Goal: Task Accomplishment & Management: Manage account settings

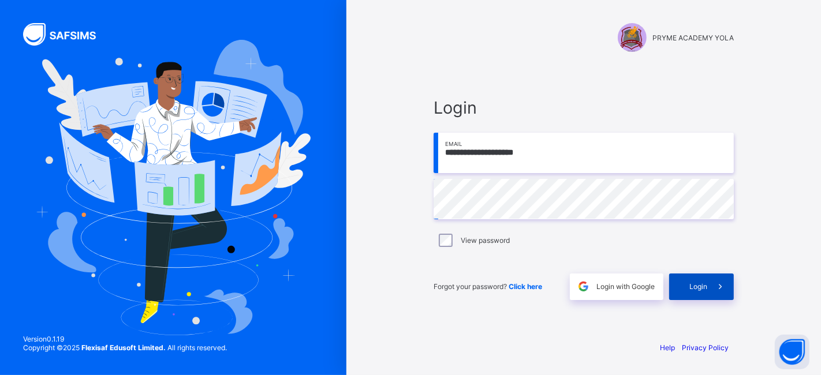
click at [702, 281] on div "Login" at bounding box center [701, 287] width 65 height 27
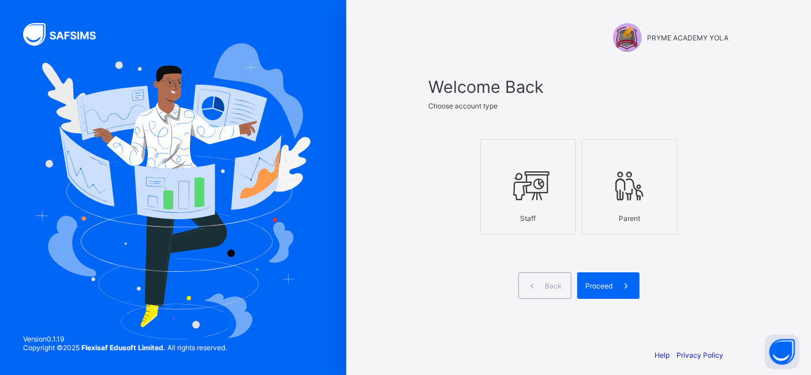
click at [515, 182] on icon at bounding box center [528, 186] width 40 height 35
click at [613, 279] on div "Proceed" at bounding box center [608, 285] width 62 height 27
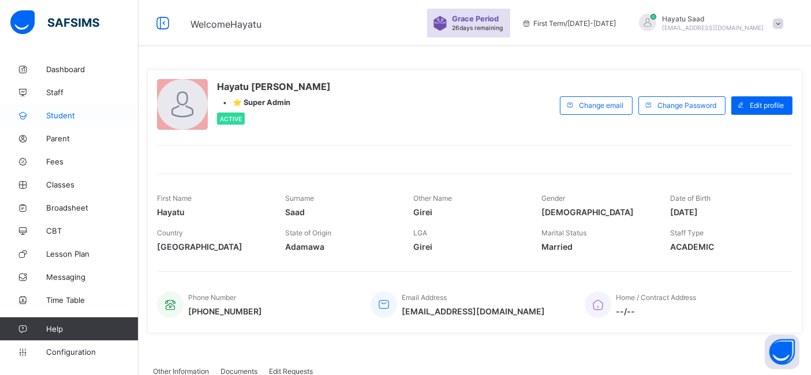
click at [62, 117] on span "Student" at bounding box center [92, 115] width 92 height 9
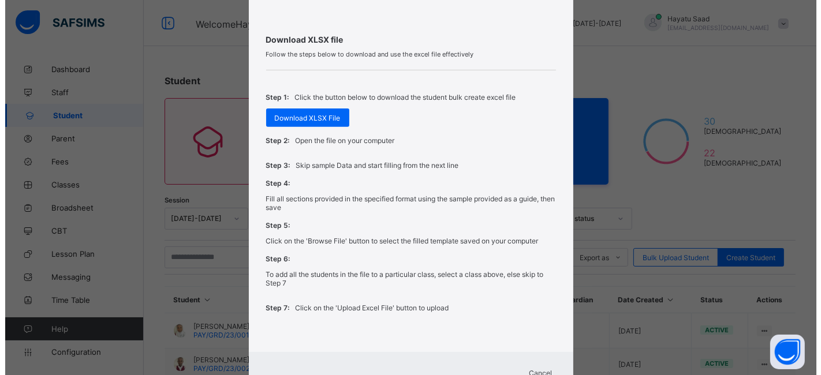
scroll to position [462, 0]
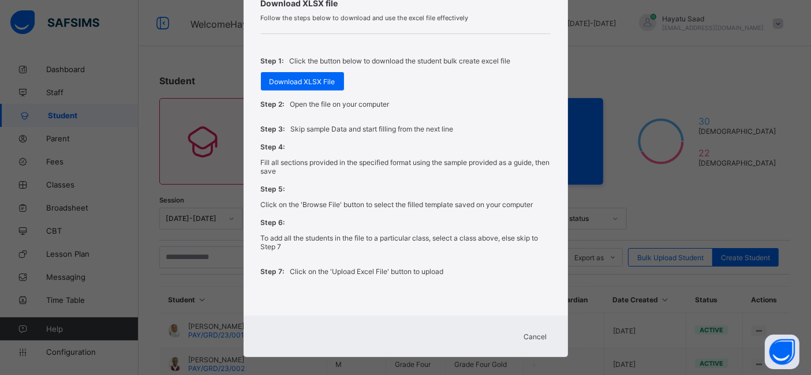
click at [536, 332] on span "Cancel" at bounding box center [535, 336] width 23 height 9
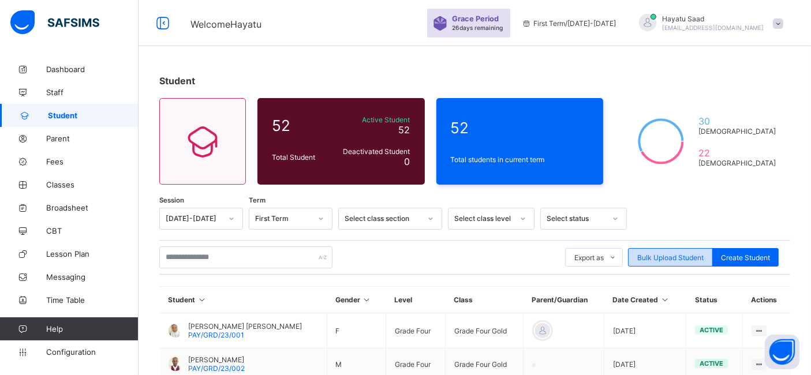
click at [670, 253] on span "Bulk Upload Student" at bounding box center [670, 257] width 66 height 9
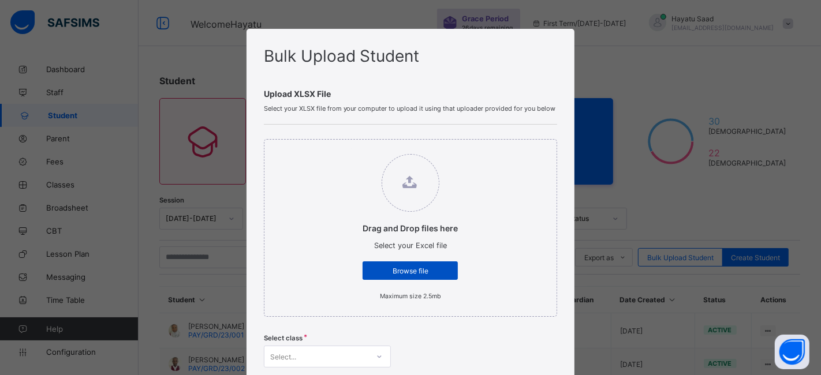
click at [394, 268] on span "Browse file" at bounding box center [410, 271] width 78 height 9
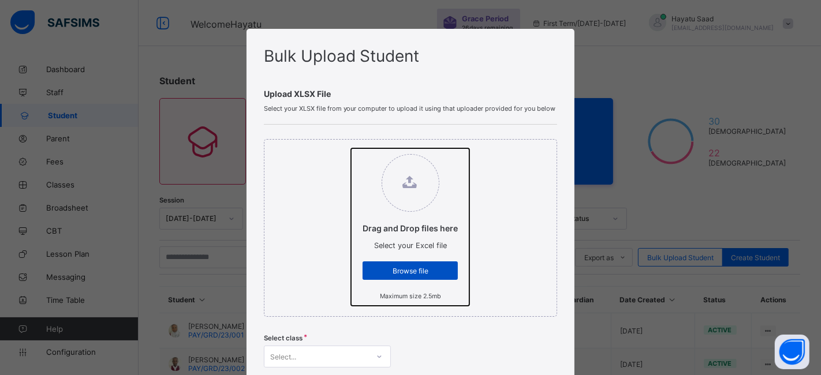
click at [351, 148] on input "Drag and Drop files here Select your Excel file Browse file Maximum size 2.5mb" at bounding box center [351, 148] width 0 height 0
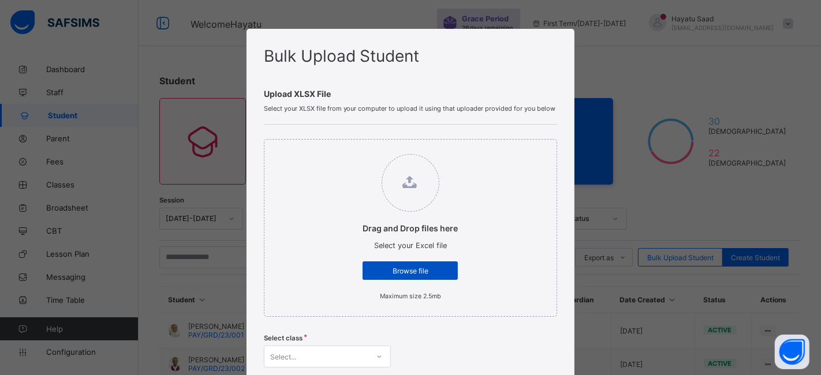
click at [390, 267] on span "Browse file" at bounding box center [410, 271] width 78 height 9
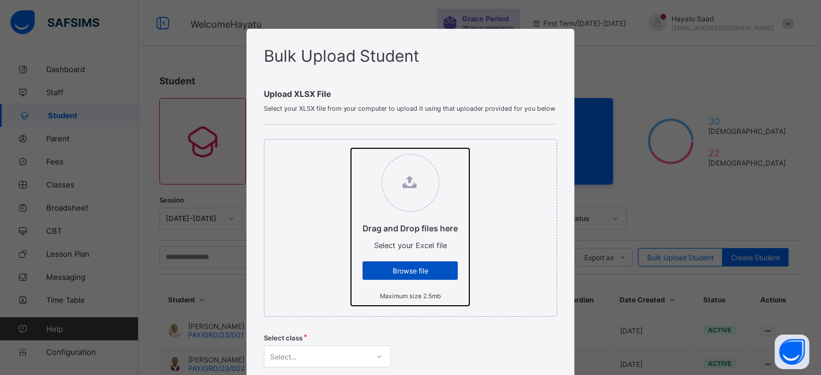
click at [351, 148] on input "Drag and Drop files here Select your Excel file Browse file Maximum size 2.5mb" at bounding box center [351, 148] width 0 height 0
type input "**********"
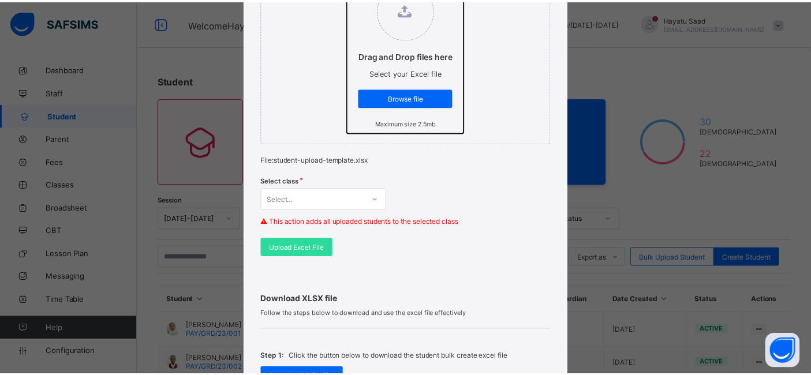
scroll to position [177, 0]
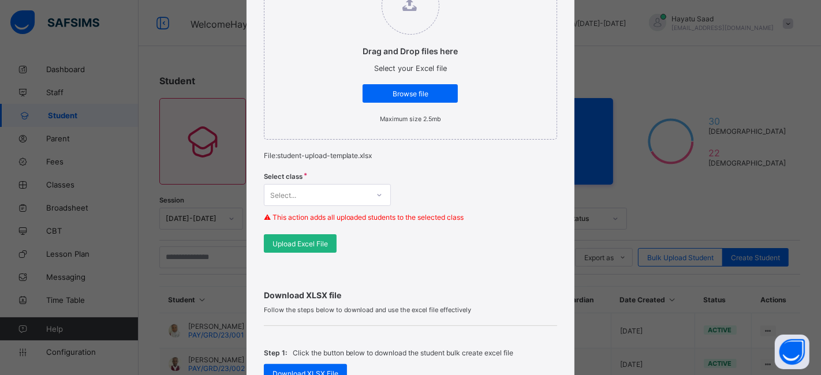
click at [311, 239] on span "Upload Excel File" at bounding box center [299, 243] width 55 height 9
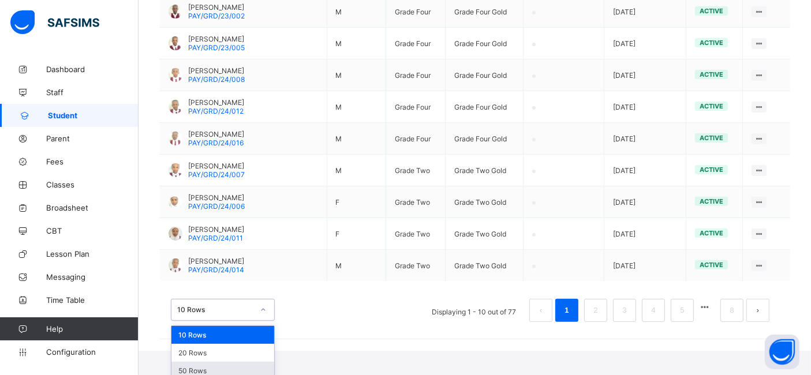
click at [234, 362] on div "50 Rows" at bounding box center [222, 371] width 103 height 18
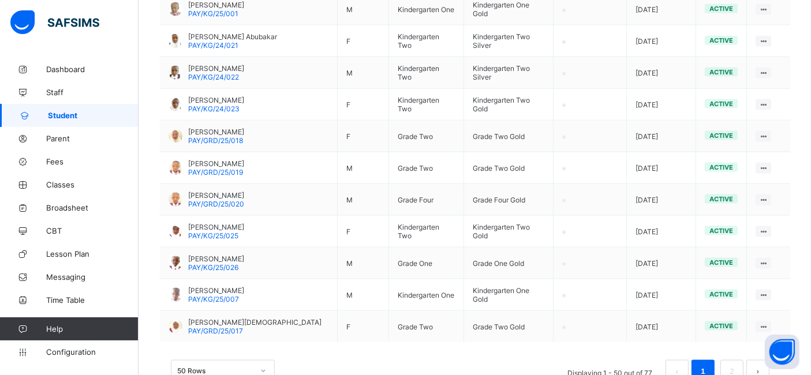
scroll to position [1585, 0]
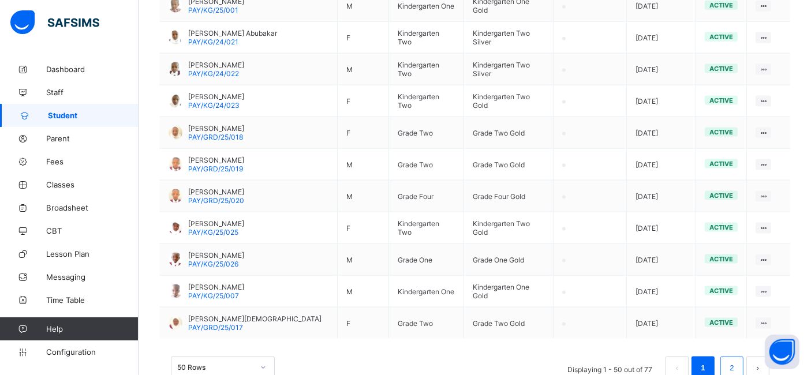
click at [737, 361] on link "2" at bounding box center [731, 368] width 11 height 15
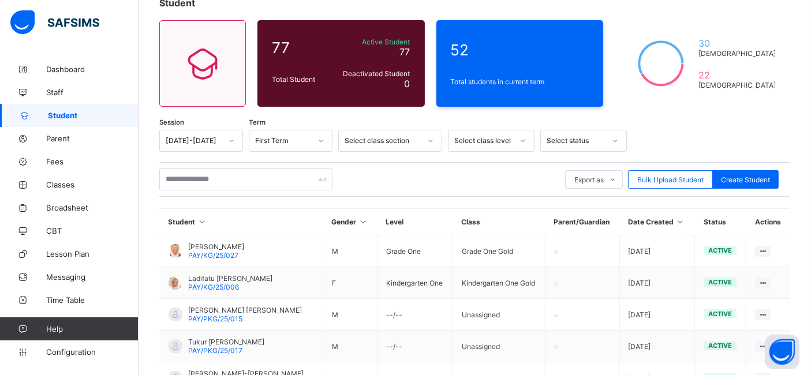
scroll to position [74, 0]
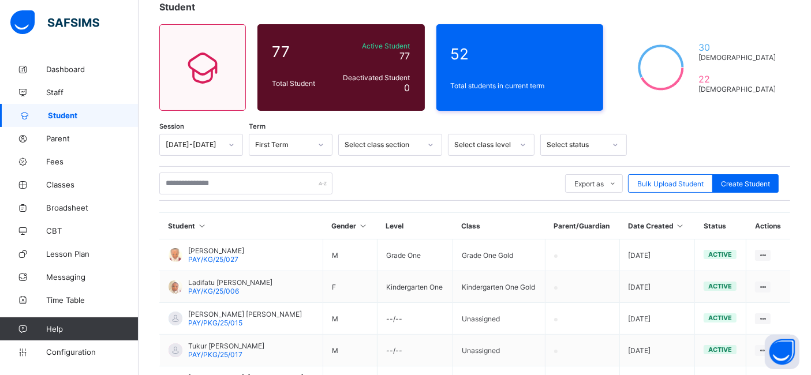
click at [686, 134] on div at bounding box center [706, 145] width 146 height 22
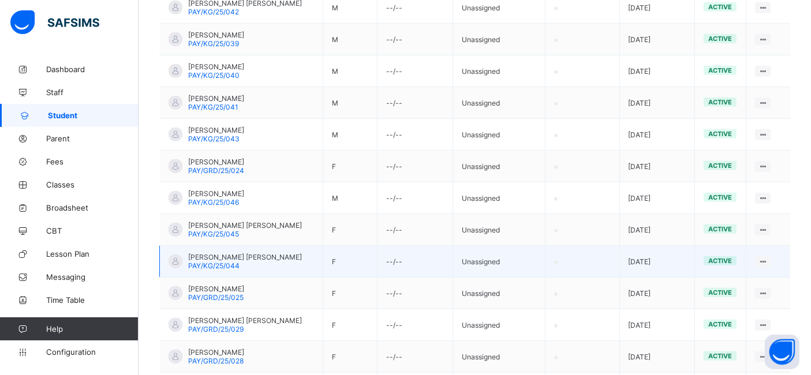
scroll to position [705, 0]
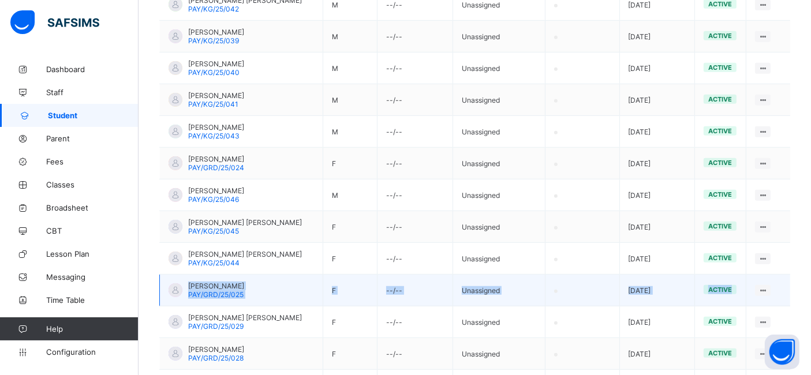
drag, startPoint x: 798, startPoint y: 252, endPoint x: 793, endPoint y: 286, distance: 33.8
click at [791, 286] on tbody "Muhammad Raji Zayesh PAY/KG/25/027 M Grade One Grade One Gold 2025-02-20 active…" at bounding box center [475, 36] width 631 height 857
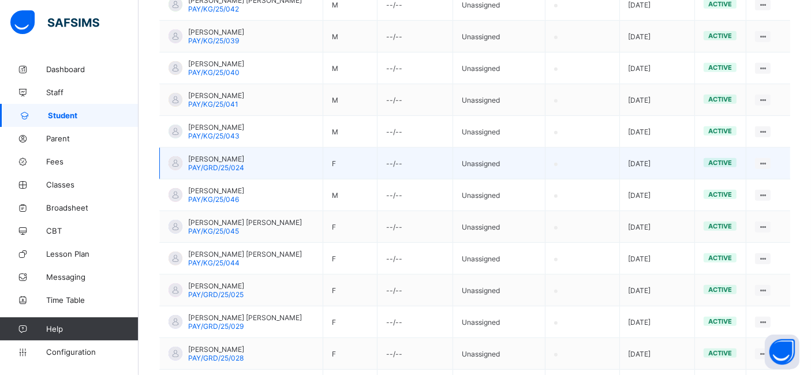
click at [790, 155] on td "View Profile Edit Student Assign Class Link Parent/Guardian Delete Student" at bounding box center [768, 164] width 44 height 32
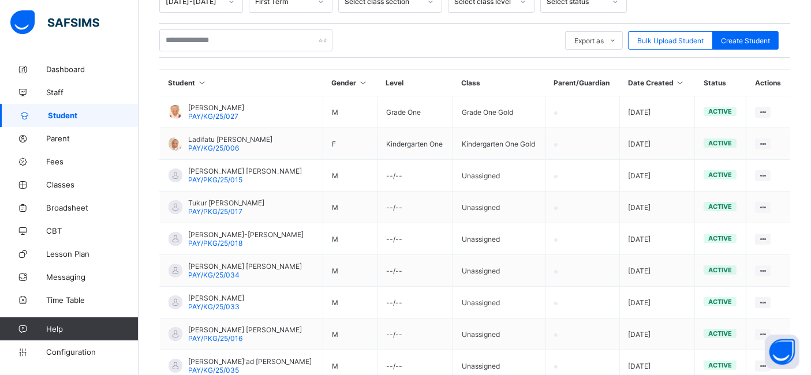
scroll to position [53, 0]
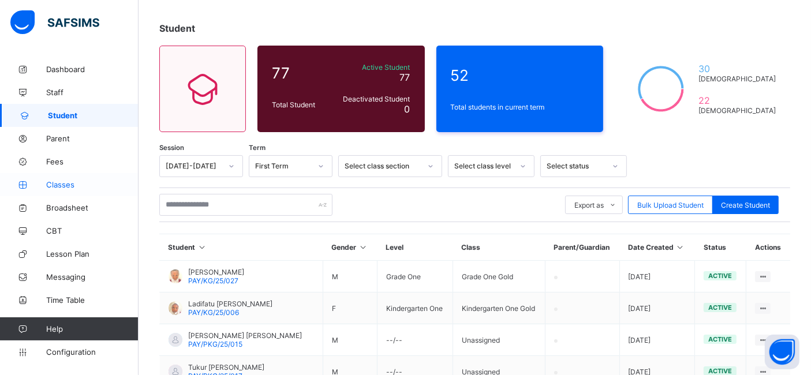
click at [61, 185] on span "Classes" at bounding box center [92, 184] width 92 height 9
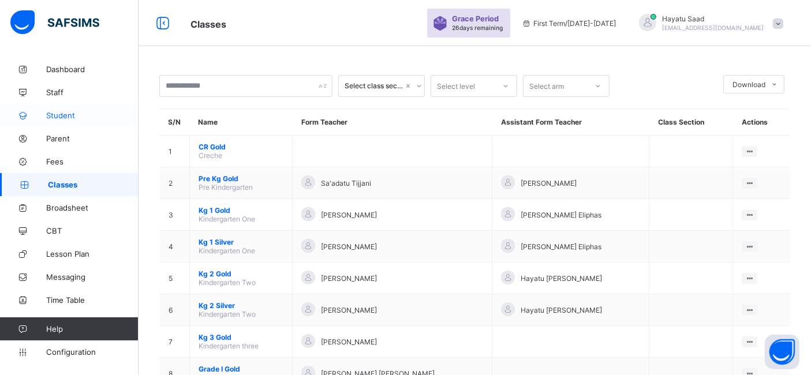
click at [58, 111] on span "Student" at bounding box center [92, 115] width 92 height 9
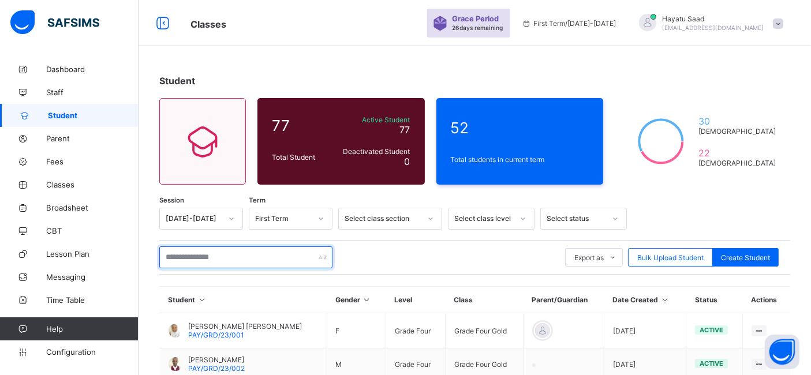
click at [278, 256] on input "text" at bounding box center [245, 257] width 173 height 22
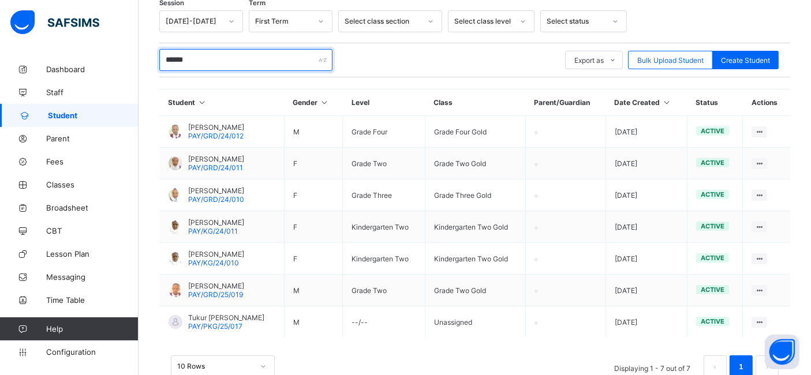
scroll to position [226, 0]
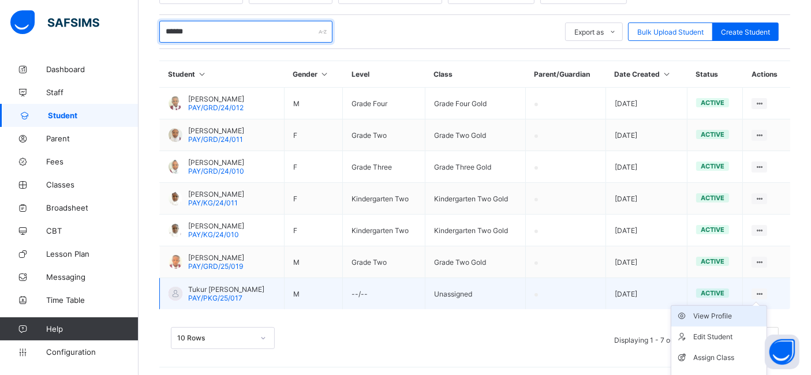
type input "******"
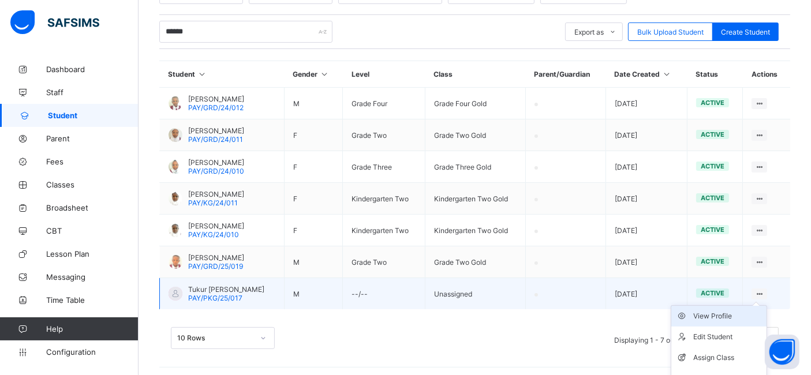
click at [739, 310] on div "View Profile" at bounding box center [727, 316] width 69 height 12
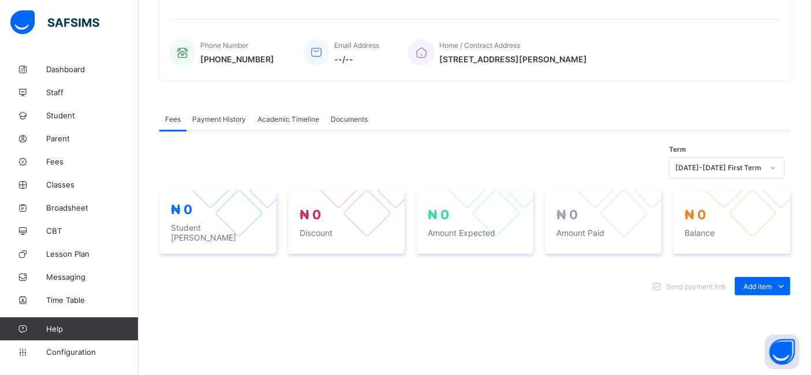
scroll to position [61, 0]
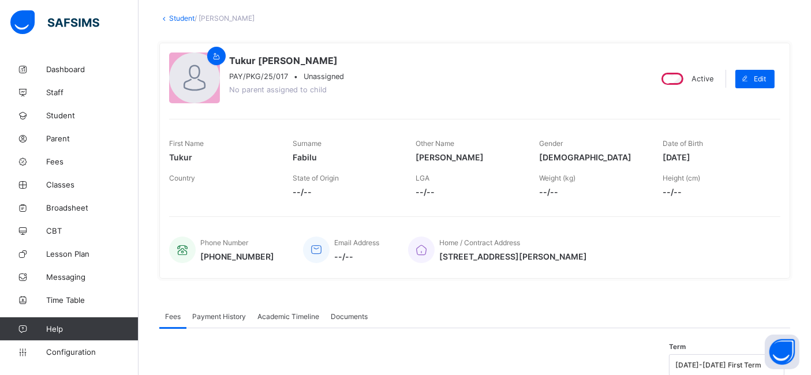
click at [174, 18] on link "Student" at bounding box center [181, 18] width 25 height 9
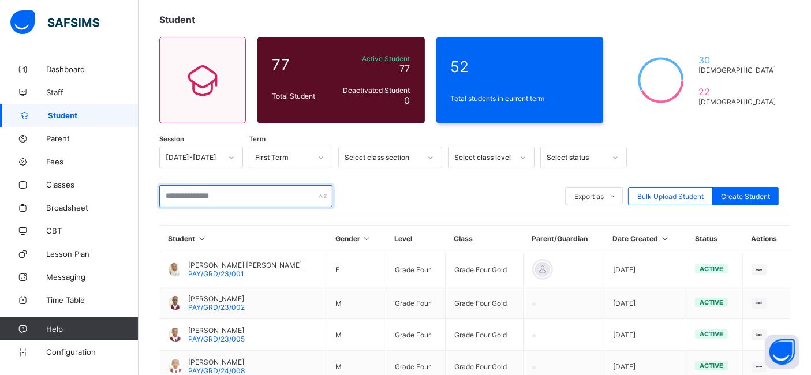
click at [249, 196] on input "text" at bounding box center [245, 196] width 173 height 22
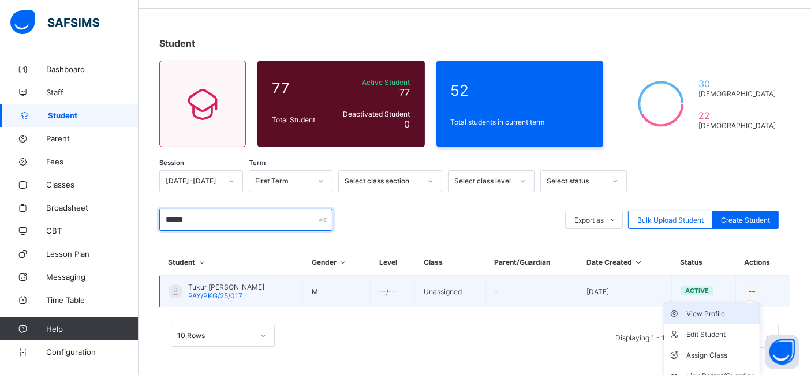
scroll to position [61, 0]
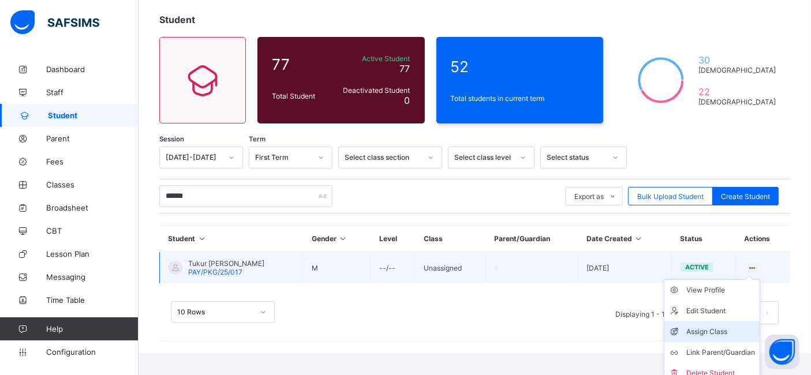
click at [731, 330] on div "Assign Class" at bounding box center [720, 332] width 69 height 12
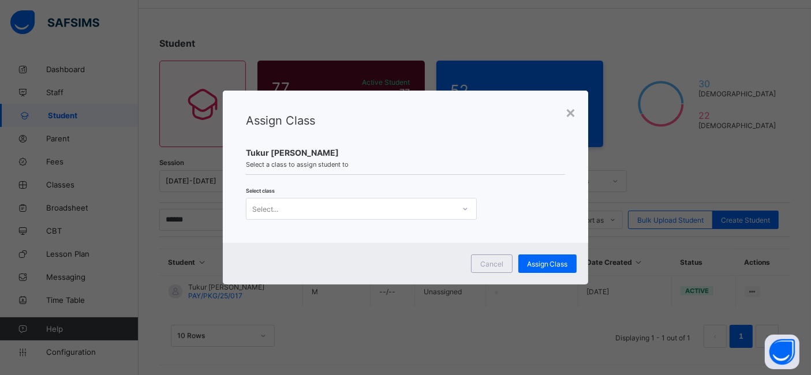
click at [369, 207] on div "Select..." at bounding box center [350, 209] width 208 height 16
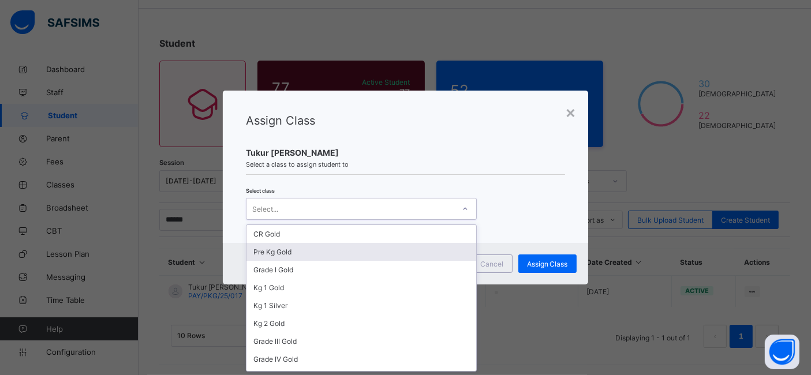
click at [351, 256] on div "Pre Kg Gold" at bounding box center [361, 252] width 230 height 18
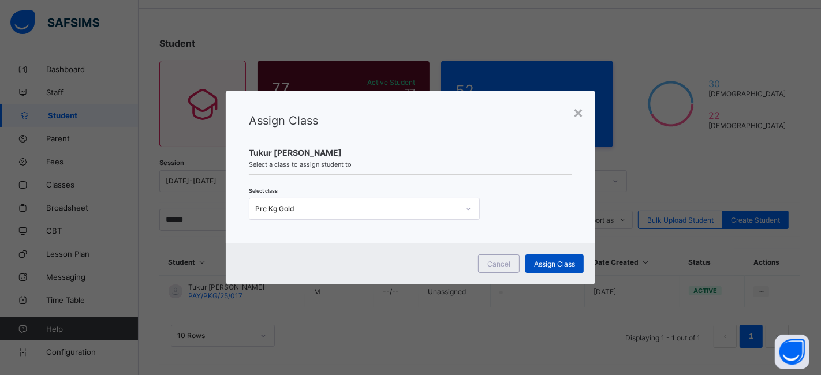
click at [549, 267] on span "Assign Class" at bounding box center [554, 264] width 41 height 9
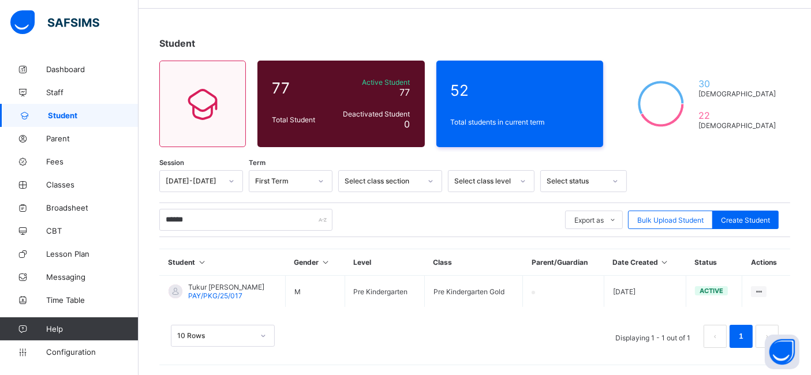
click at [68, 110] on link "Student" at bounding box center [69, 115] width 139 height 23
click at [193, 219] on input "******" at bounding box center [245, 220] width 173 height 22
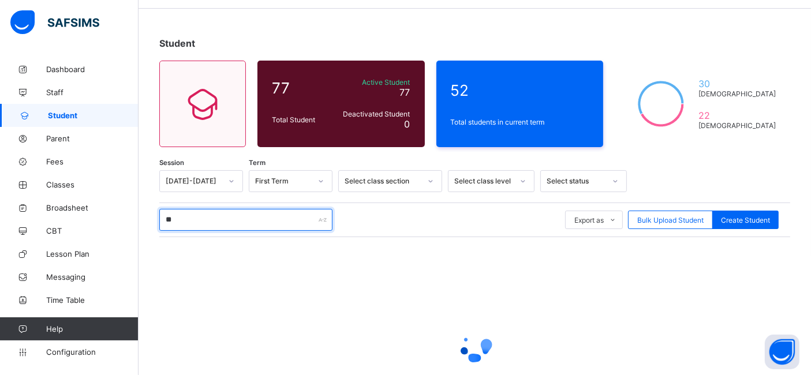
type input "*"
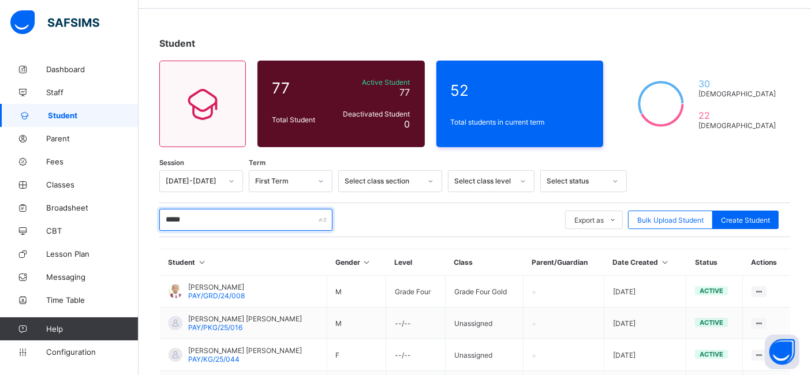
scroll to position [132, 0]
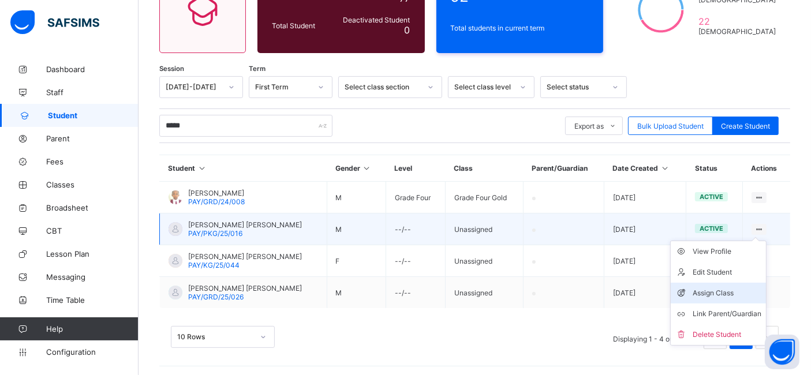
click at [735, 289] on div "Assign Class" at bounding box center [727, 293] width 69 height 12
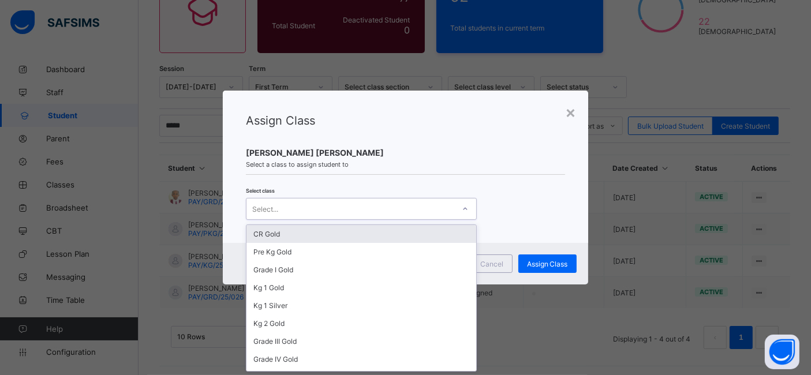
click at [409, 207] on div "Select..." at bounding box center [350, 209] width 208 height 16
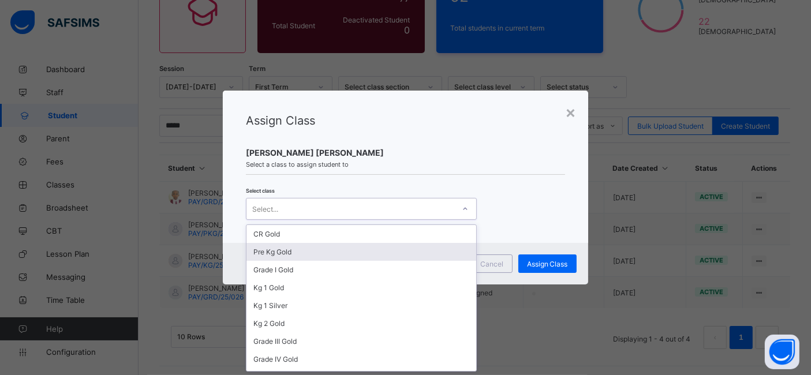
click at [365, 257] on div "Pre Kg Gold" at bounding box center [361, 252] width 230 height 18
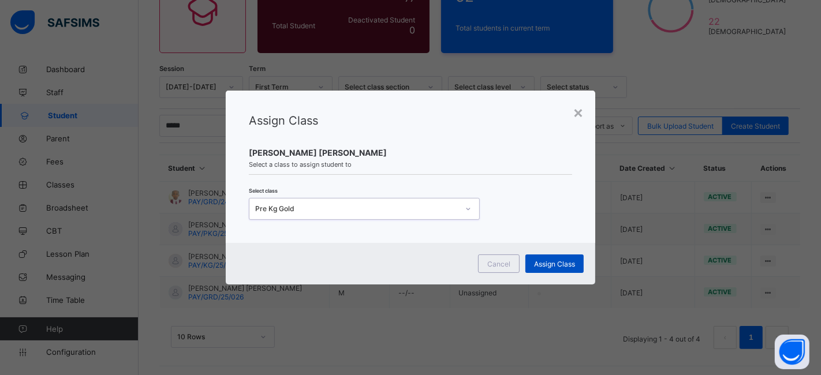
click at [551, 260] on span "Assign Class" at bounding box center [554, 264] width 41 height 9
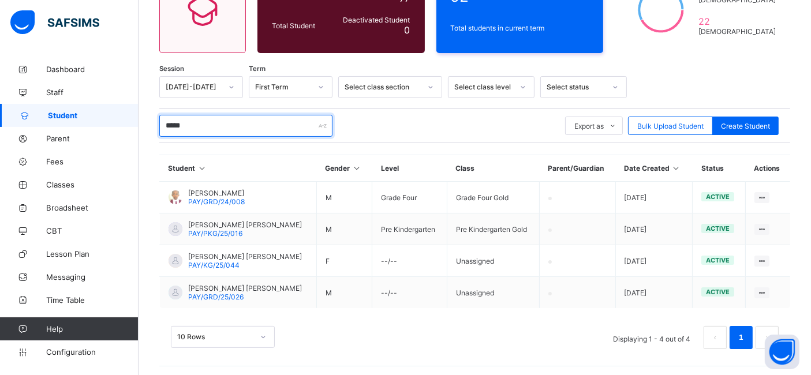
click at [215, 129] on input "*****" at bounding box center [245, 126] width 173 height 22
type input "*"
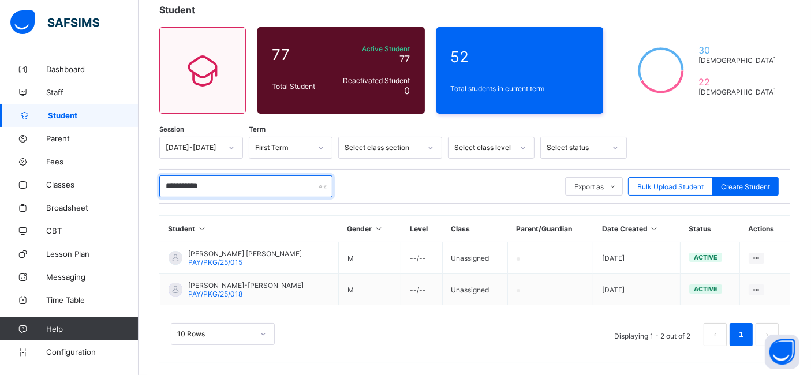
scroll to position [69, 0]
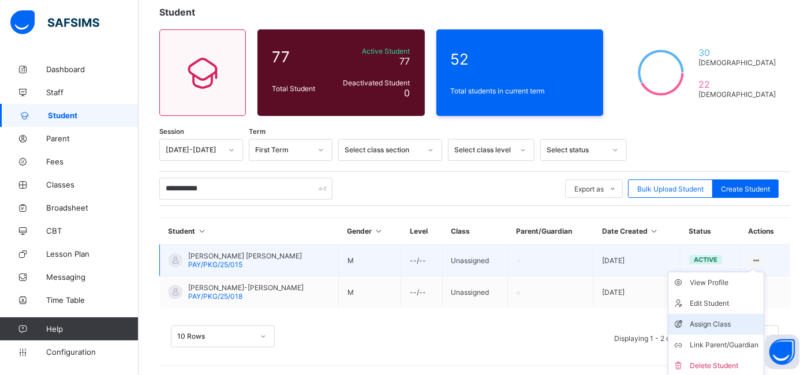
click at [732, 319] on div "Assign Class" at bounding box center [724, 325] width 69 height 12
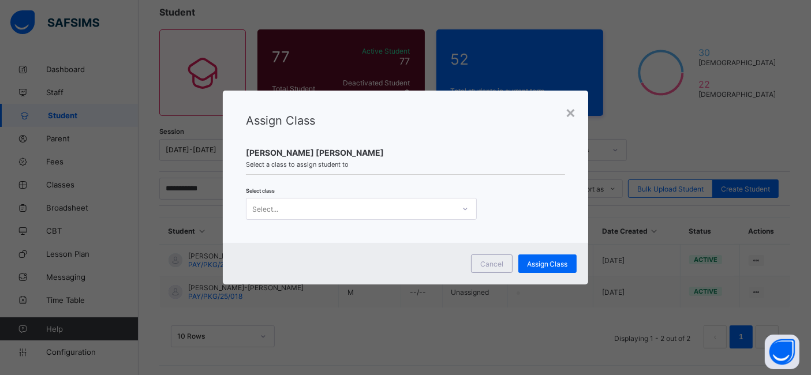
scroll to position [0, 0]
click at [365, 208] on div "Select..." at bounding box center [350, 209] width 208 height 16
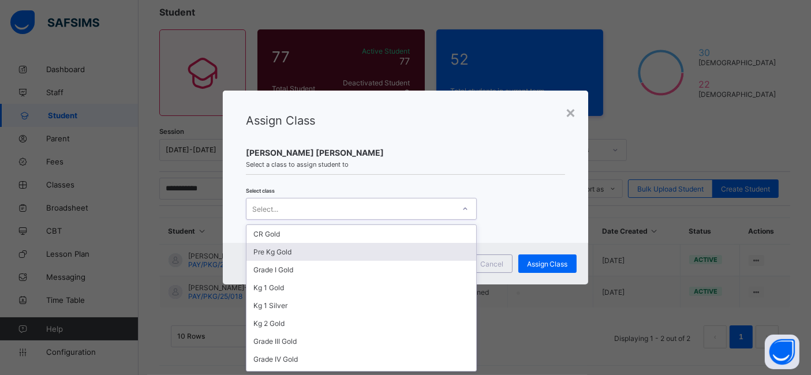
click at [354, 249] on div "Pre Kg Gold" at bounding box center [361, 252] width 230 height 18
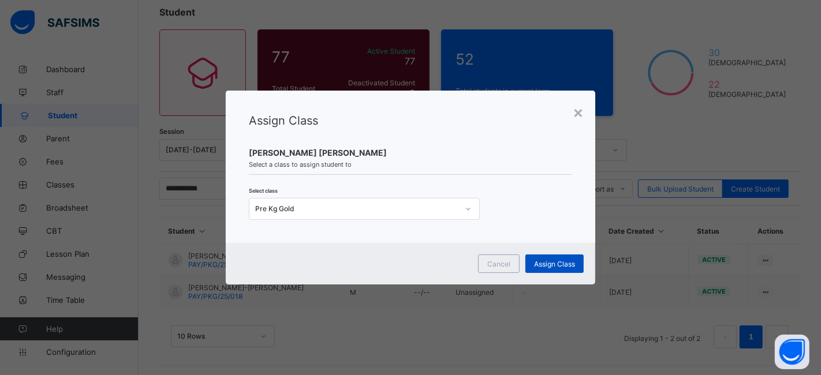
click at [540, 266] on span "Assign Class" at bounding box center [554, 264] width 41 height 9
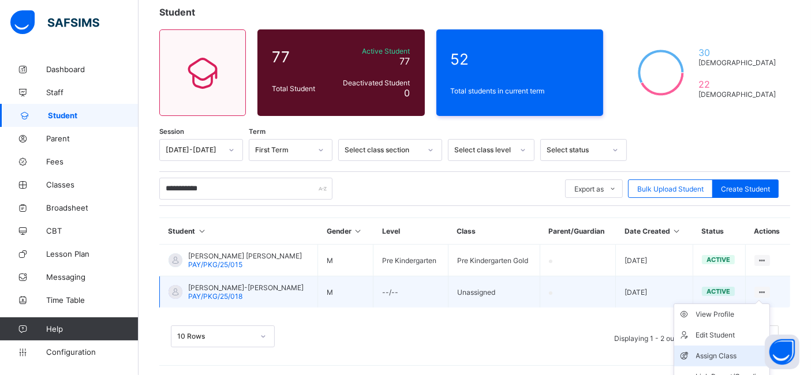
click at [729, 357] on div "Assign Class" at bounding box center [730, 356] width 69 height 12
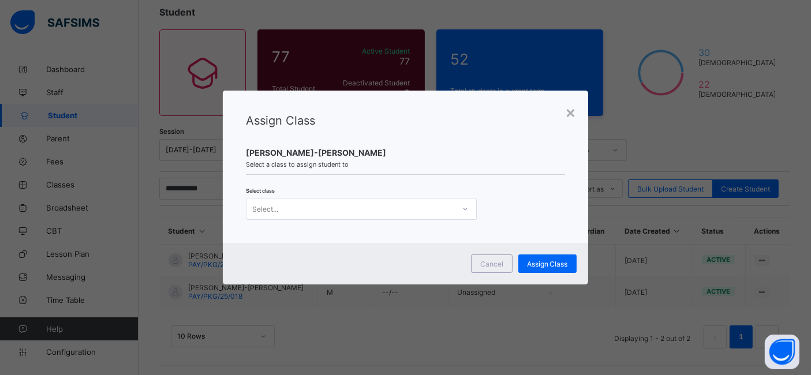
click at [393, 210] on div "Select..." at bounding box center [350, 209] width 208 height 16
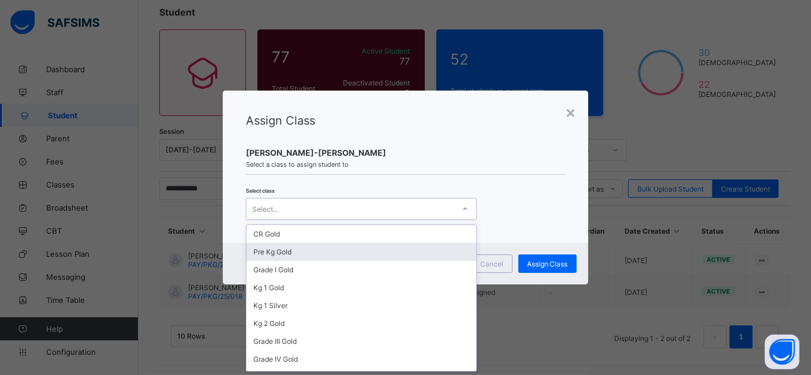
click at [349, 249] on div "Pre Kg Gold" at bounding box center [361, 252] width 230 height 18
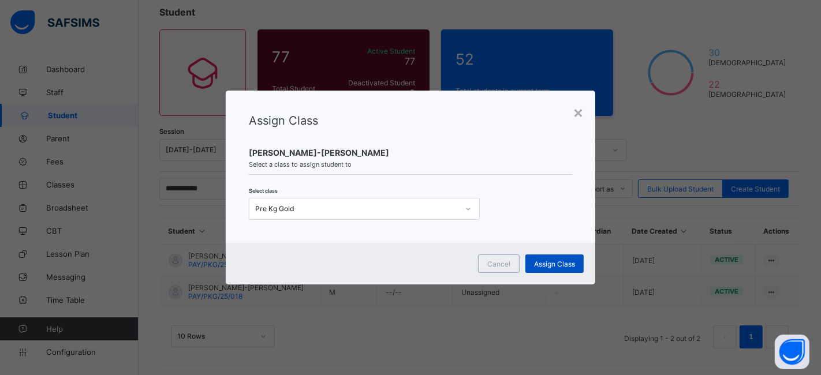
click at [541, 263] on span "Assign Class" at bounding box center [554, 264] width 41 height 9
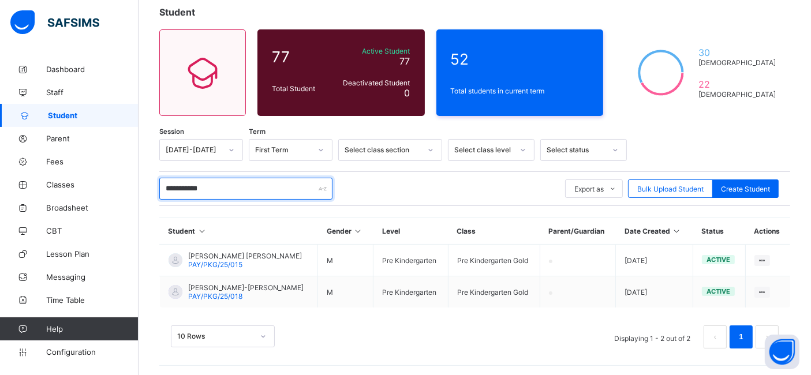
click at [231, 182] on input "**********" at bounding box center [245, 189] width 173 height 22
type input "*"
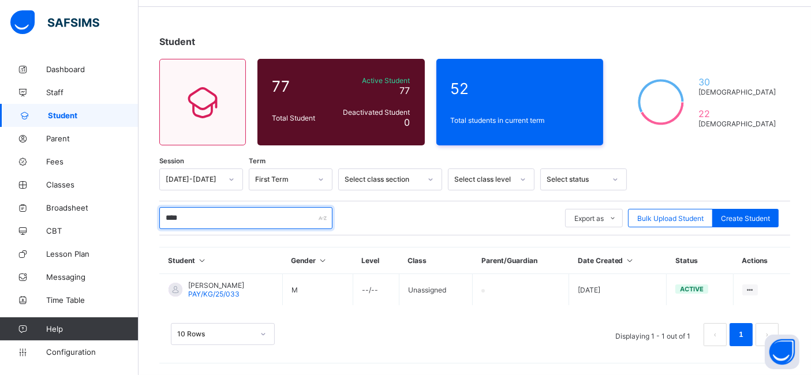
scroll to position [38, 0]
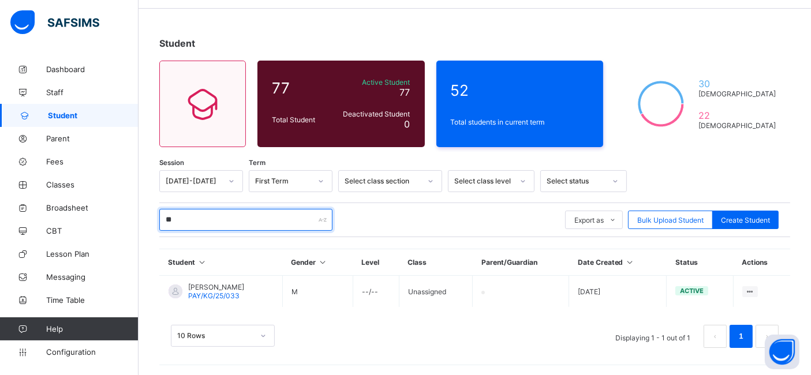
type input "*"
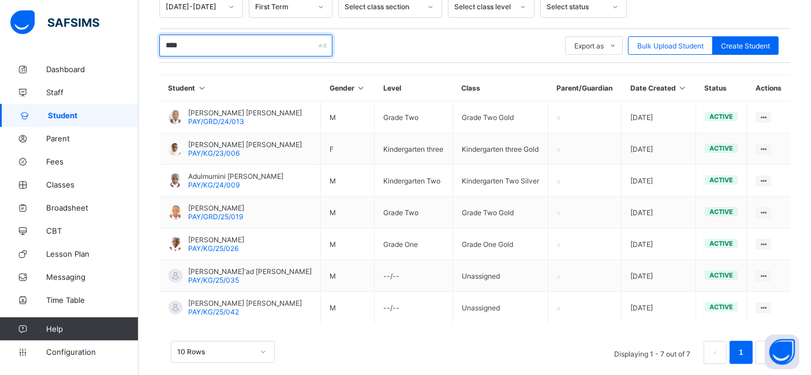
scroll to position [226, 0]
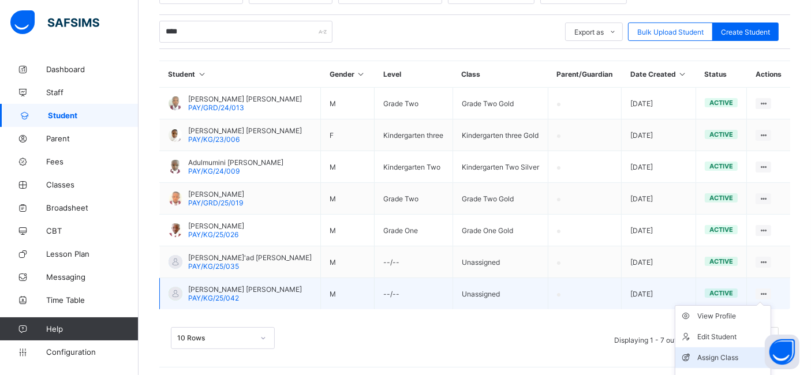
click at [732, 352] on div "Assign Class" at bounding box center [731, 358] width 69 height 12
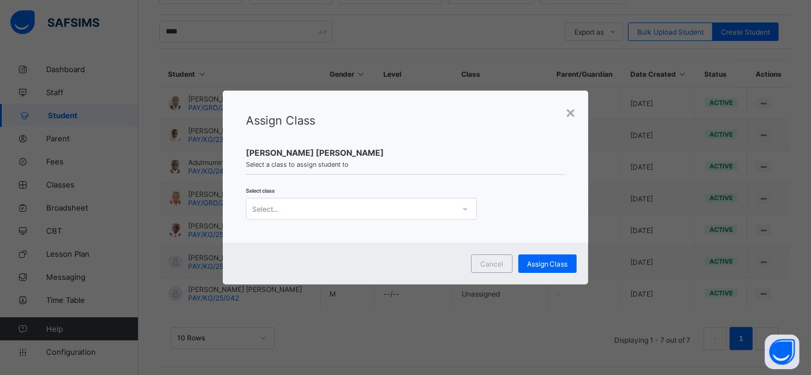
click at [411, 203] on div "Select..." at bounding box center [350, 209] width 208 height 16
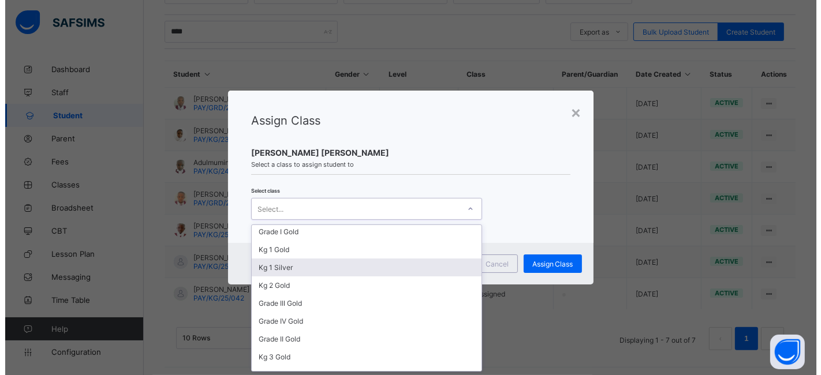
scroll to position [49, 0]
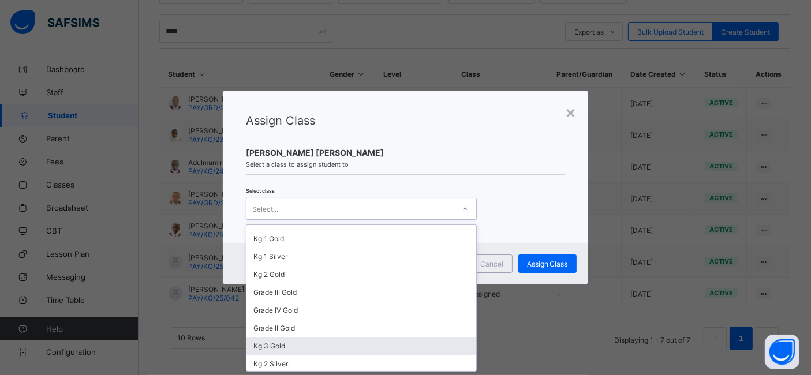
click at [350, 347] on div "Kg 3 Gold" at bounding box center [361, 346] width 230 height 18
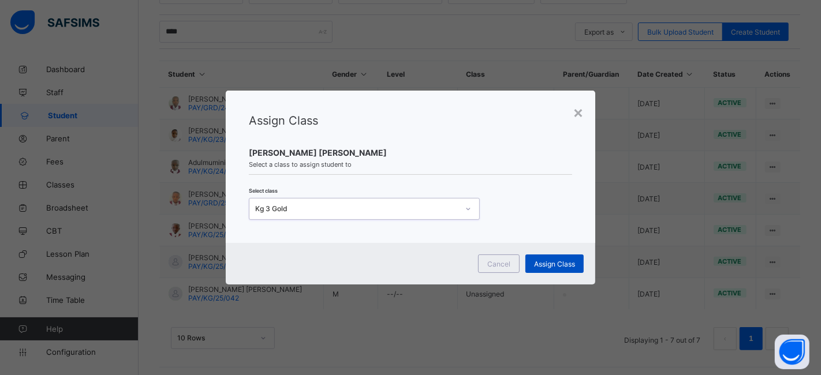
click at [547, 262] on span "Assign Class" at bounding box center [554, 264] width 41 height 9
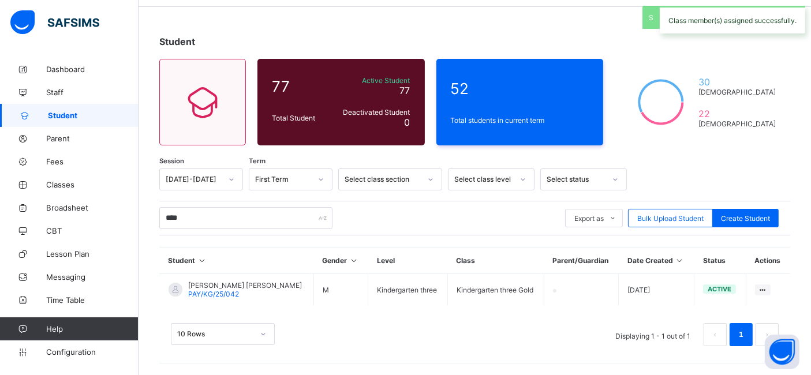
scroll to position [38, 0]
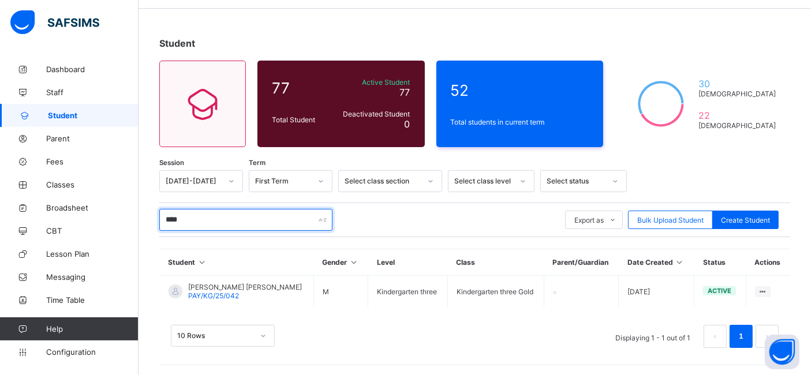
click at [209, 220] on input "****" at bounding box center [245, 220] width 173 height 22
type input "*"
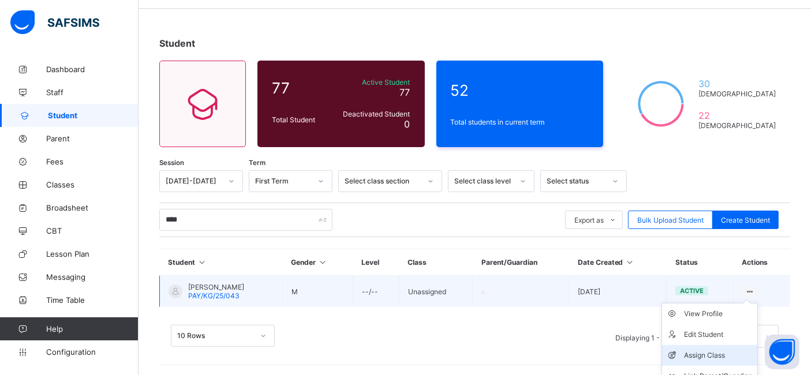
click at [711, 350] on div "Assign Class" at bounding box center [718, 356] width 69 height 12
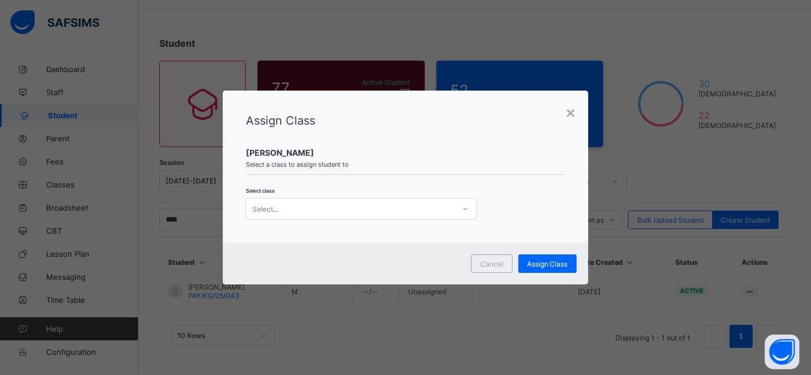
click at [377, 208] on div "Select..." at bounding box center [350, 209] width 208 height 16
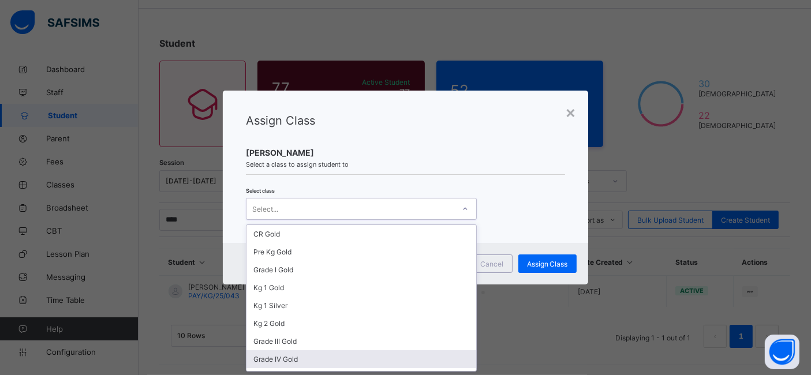
scroll to position [49, 0]
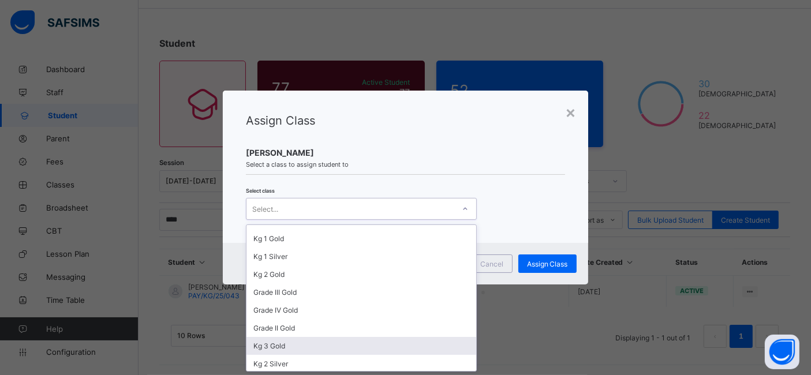
click at [357, 337] on div "Kg 3 Gold" at bounding box center [361, 346] width 230 height 18
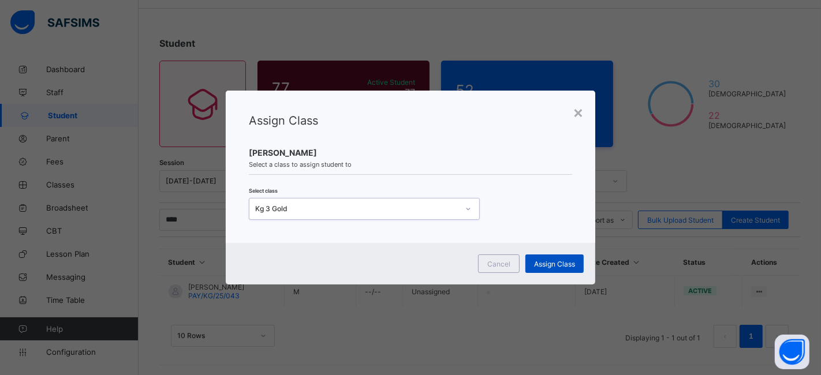
click at [552, 260] on span "Assign Class" at bounding box center [554, 264] width 41 height 9
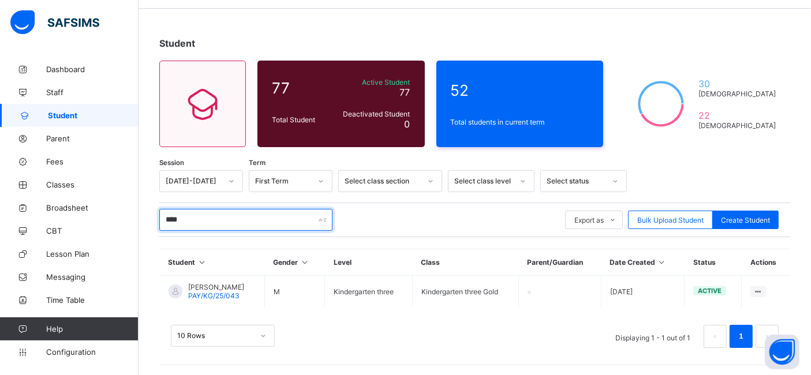
click at [246, 216] on input "****" at bounding box center [245, 220] width 173 height 22
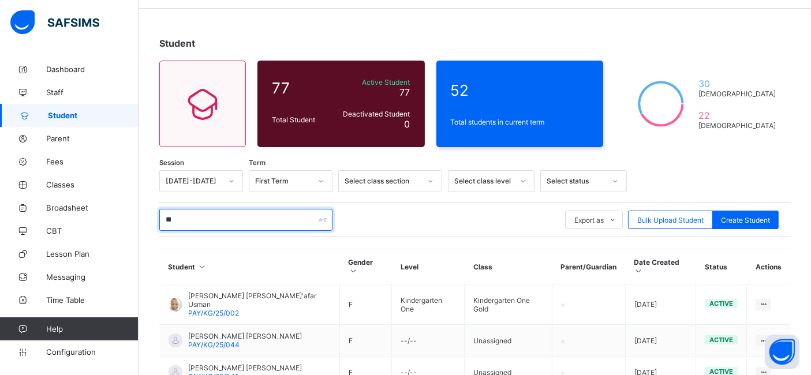
type input "*"
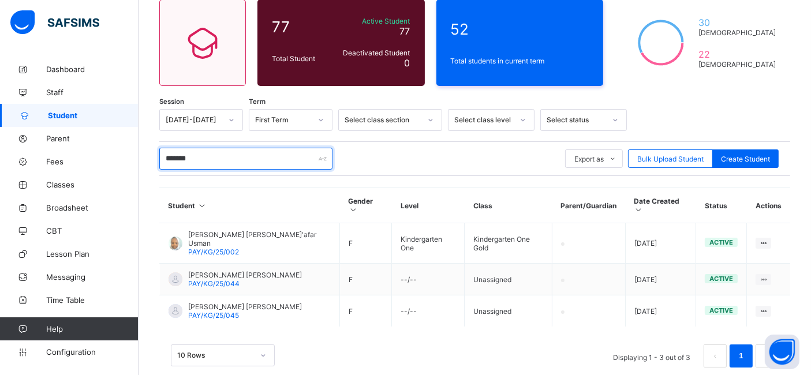
scroll to position [100, 0]
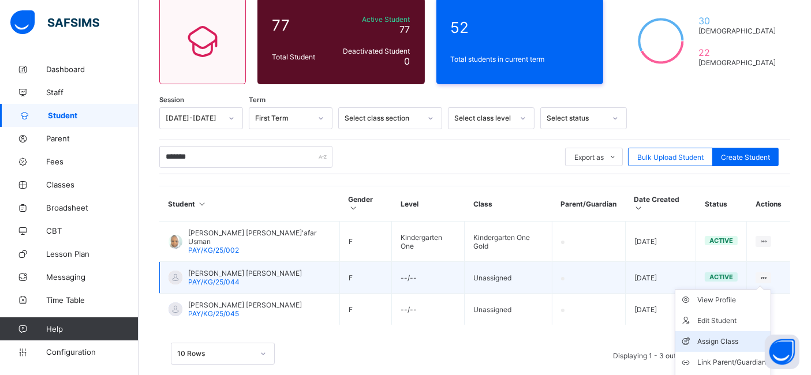
click at [737, 336] on div "Assign Class" at bounding box center [731, 342] width 69 height 12
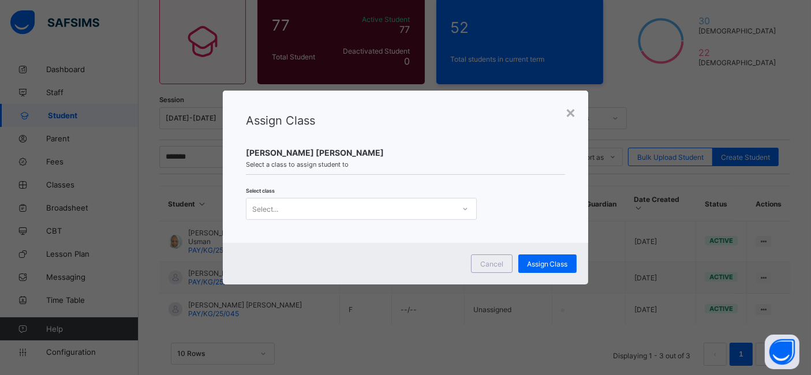
click at [330, 202] on div "Select..." at bounding box center [350, 209] width 208 height 16
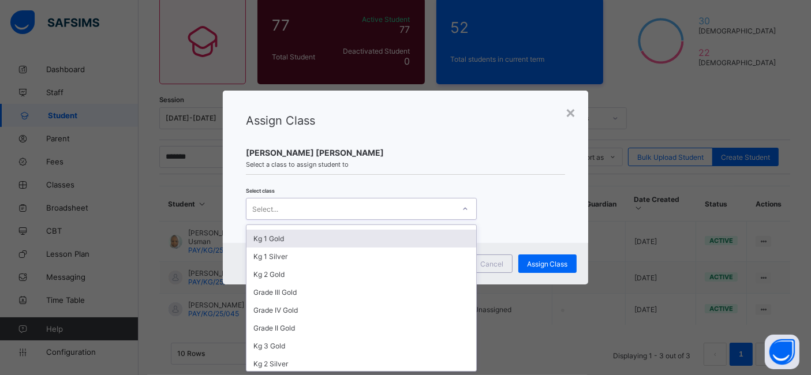
scroll to position [49, 0]
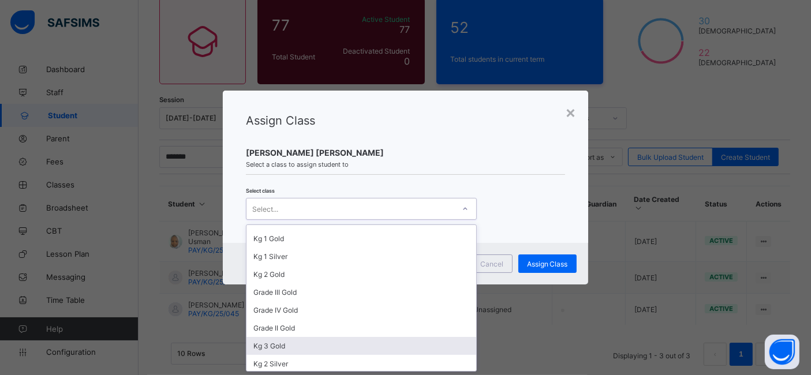
click at [386, 349] on div "Kg 3 Gold" at bounding box center [361, 346] width 230 height 18
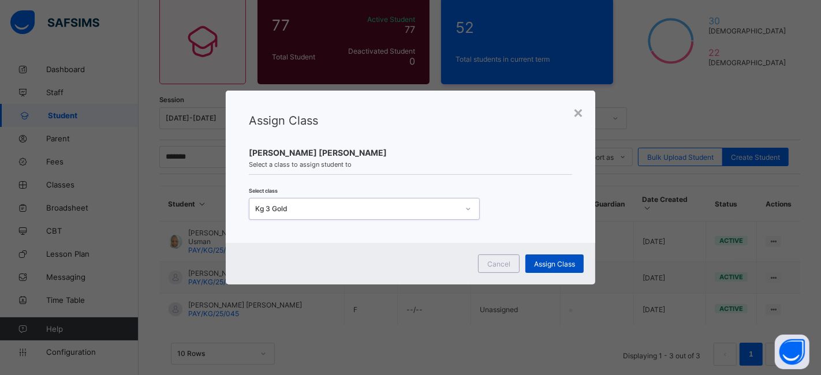
click at [555, 268] on div "Assign Class" at bounding box center [554, 264] width 58 height 18
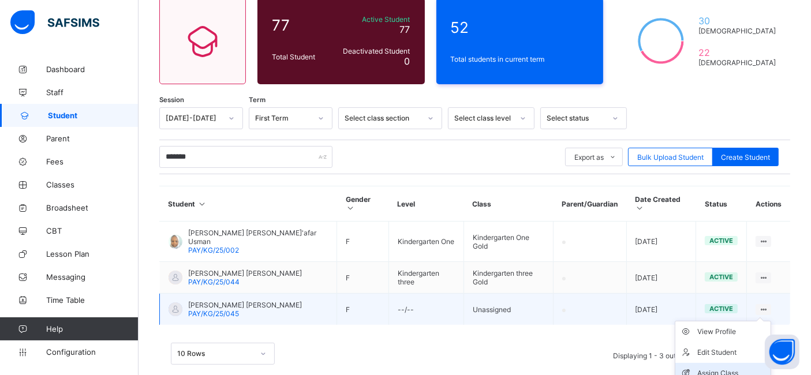
click at [724, 368] on div "Assign Class" at bounding box center [731, 374] width 69 height 12
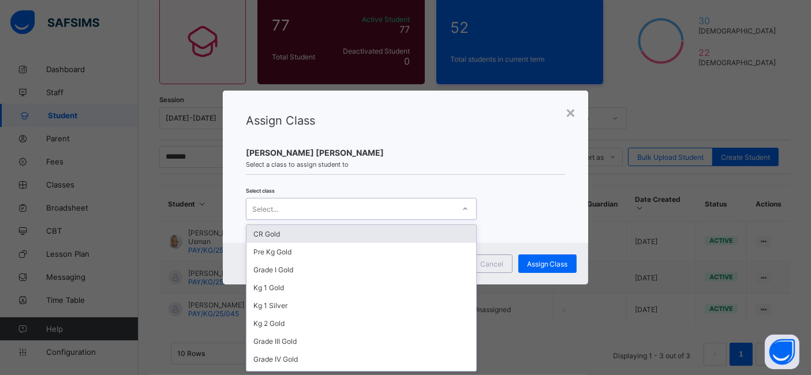
click at [390, 210] on div "Select..." at bounding box center [350, 209] width 208 height 16
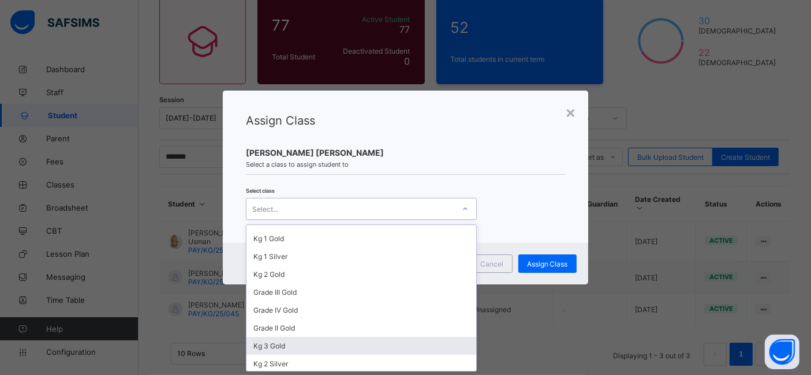
click at [417, 342] on div "Kg 3 Gold" at bounding box center [361, 346] width 230 height 18
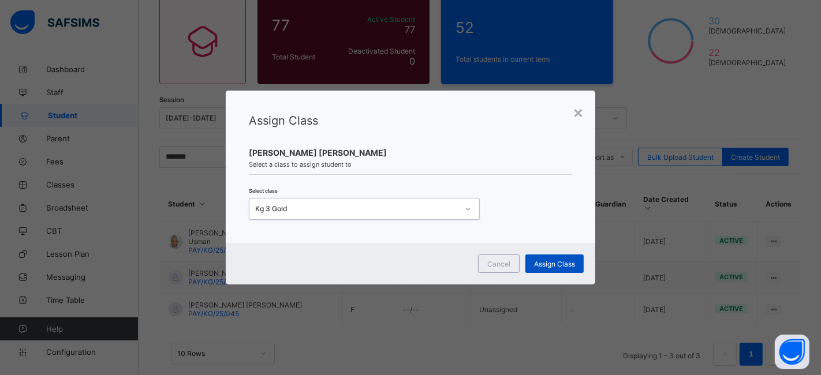
click at [549, 261] on span "Assign Class" at bounding box center [554, 264] width 41 height 9
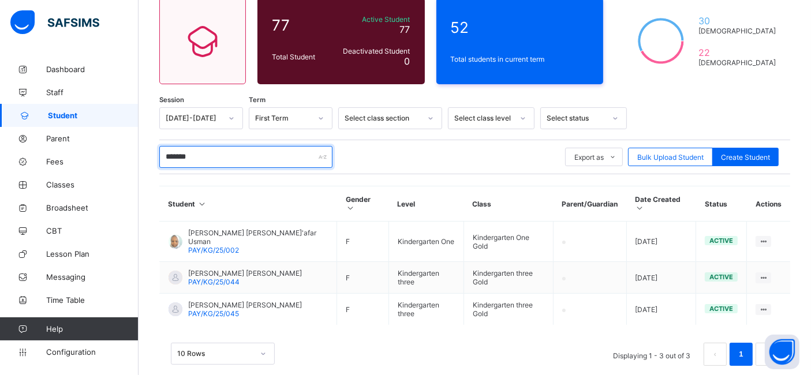
click at [229, 155] on input "*******" at bounding box center [245, 157] width 173 height 22
type input "*"
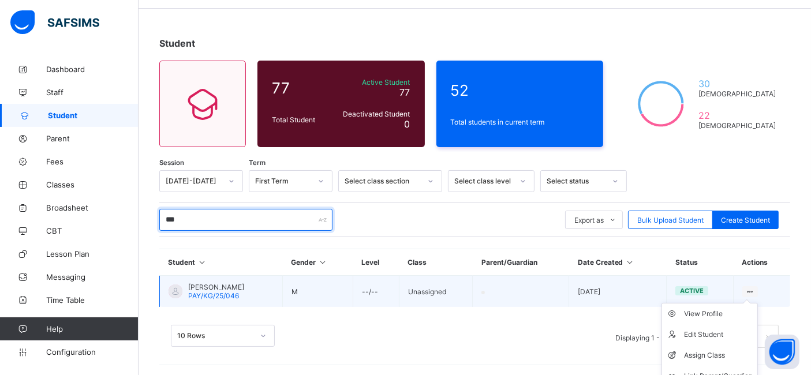
scroll to position [68, 0]
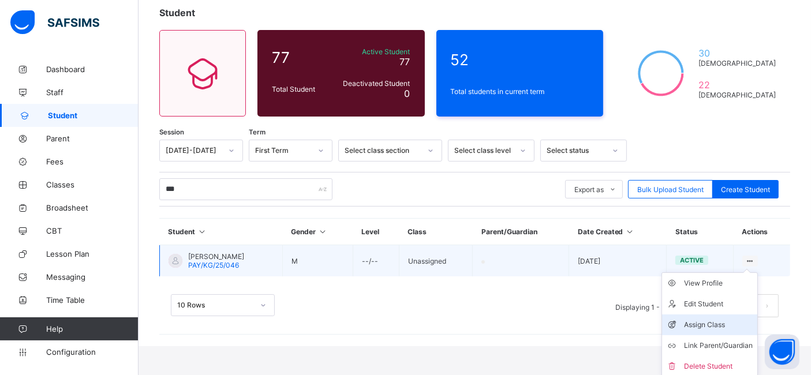
click at [728, 319] on div "Assign Class" at bounding box center [718, 325] width 69 height 12
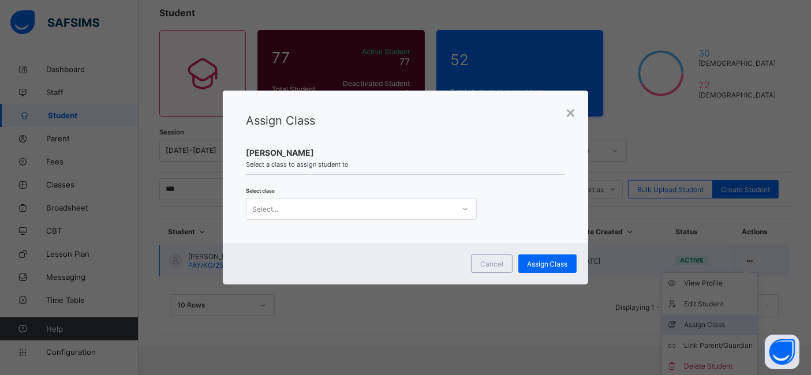
scroll to position [38, 0]
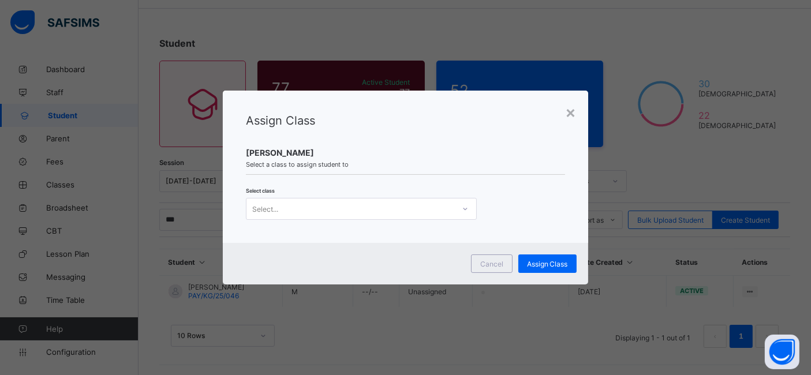
click at [275, 208] on div "Select..." at bounding box center [265, 209] width 26 height 22
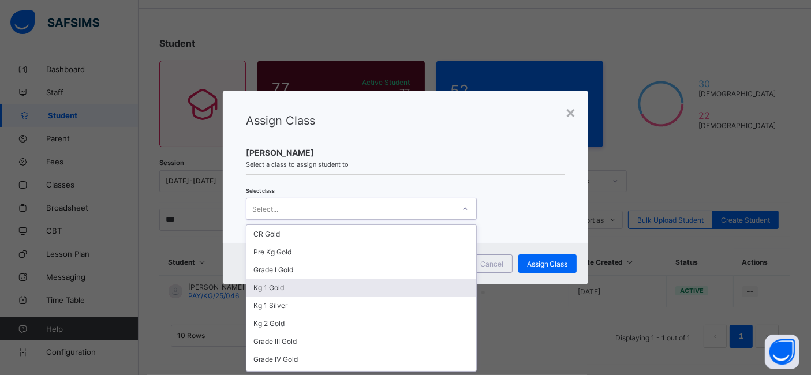
scroll to position [49, 0]
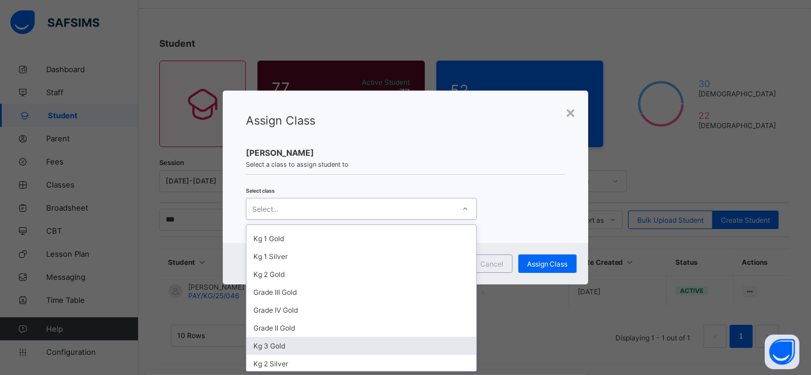
click at [366, 347] on div "Kg 3 Gold" at bounding box center [361, 346] width 230 height 18
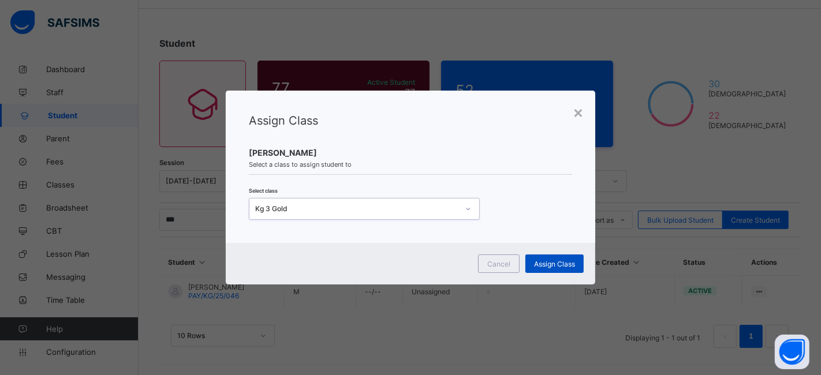
click at [548, 260] on span "Assign Class" at bounding box center [554, 264] width 41 height 9
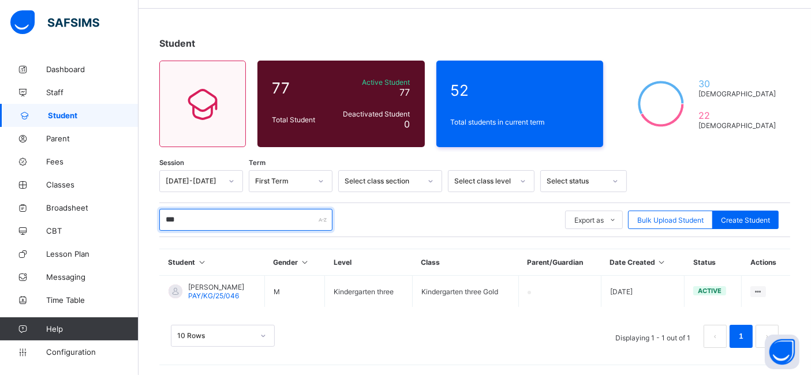
click at [242, 215] on input "***" at bounding box center [245, 220] width 173 height 22
type input "*"
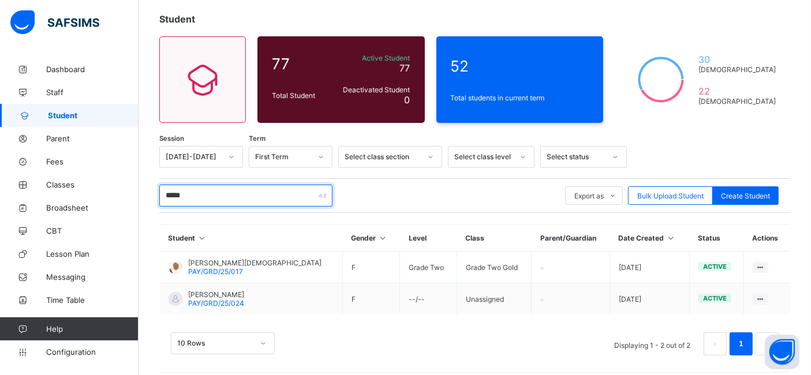
scroll to position [69, 0]
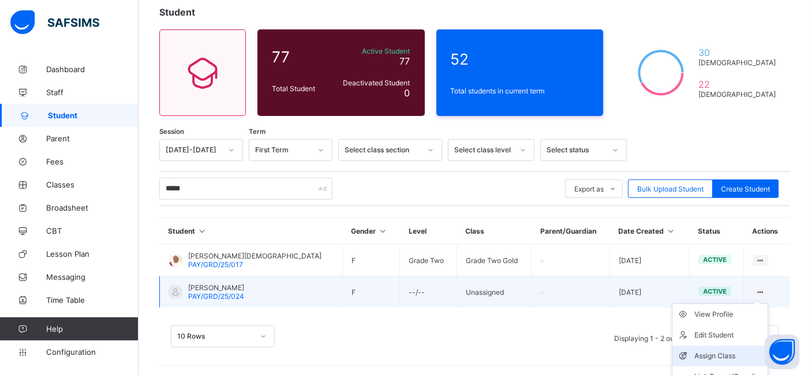
click at [732, 350] on div "Assign Class" at bounding box center [728, 356] width 69 height 12
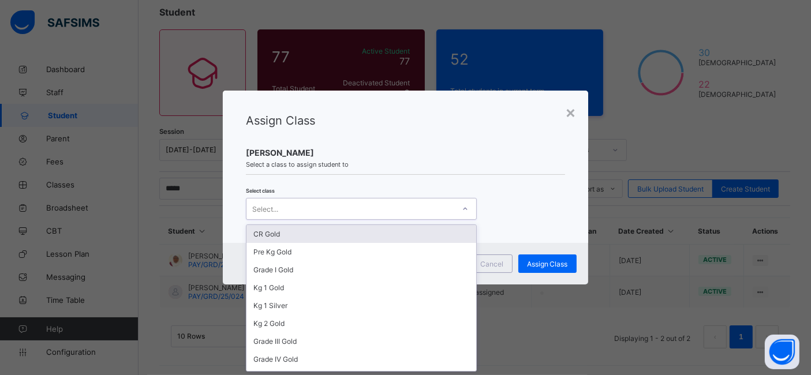
click at [418, 209] on div "Select..." at bounding box center [350, 209] width 208 height 16
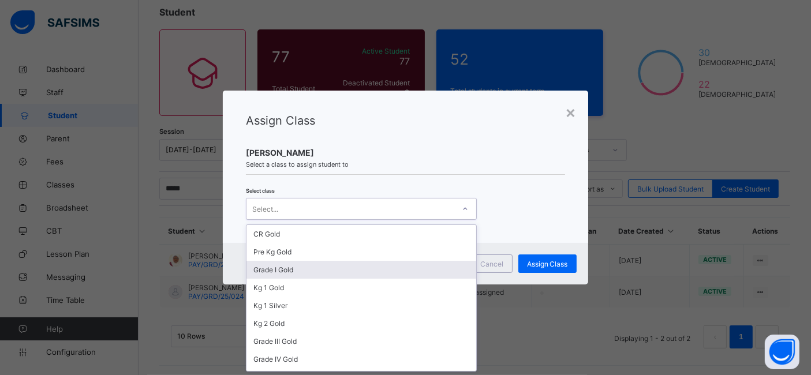
click at [391, 268] on div "Grade I Gold" at bounding box center [361, 270] width 230 height 18
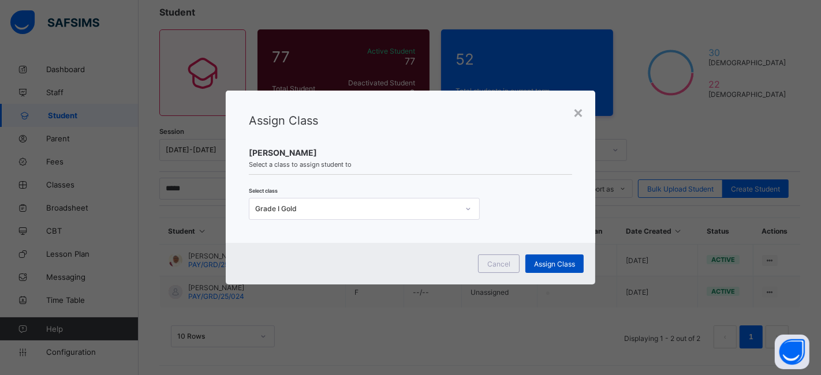
click at [544, 263] on span "Assign Class" at bounding box center [554, 264] width 41 height 9
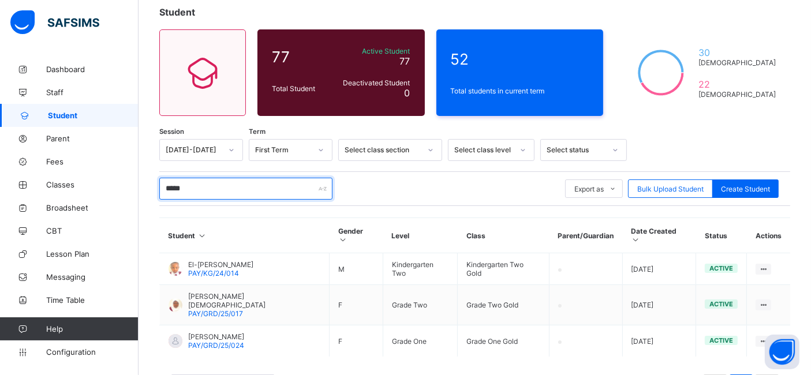
click at [227, 185] on input "*****" at bounding box center [245, 189] width 173 height 22
type input "*"
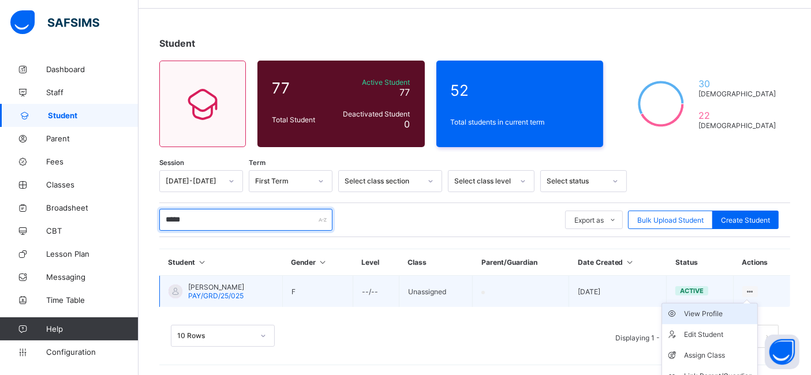
scroll to position [68, 0]
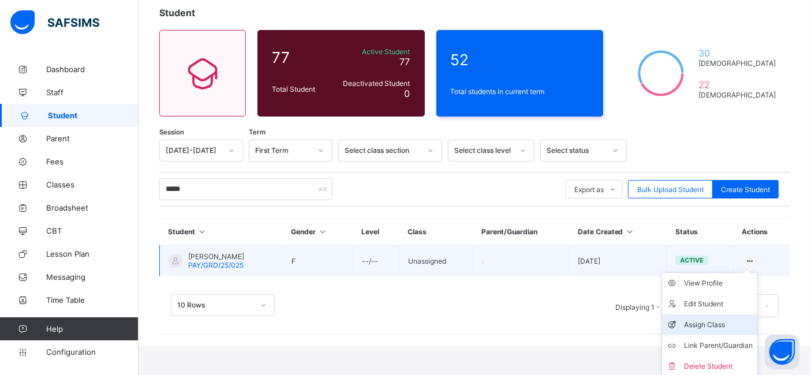
click at [727, 320] on div "Assign Class" at bounding box center [718, 325] width 69 height 12
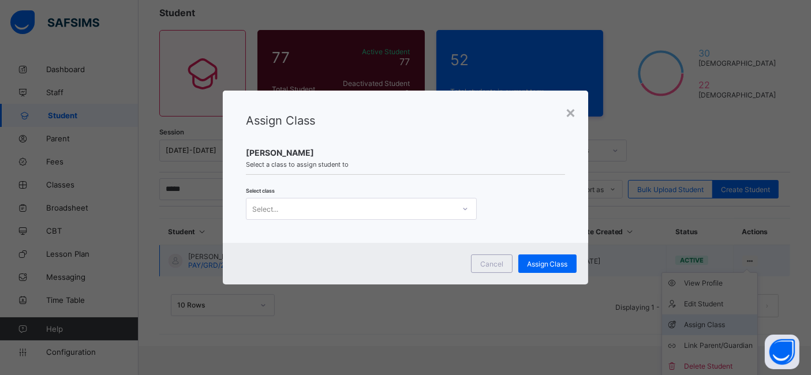
scroll to position [38, 0]
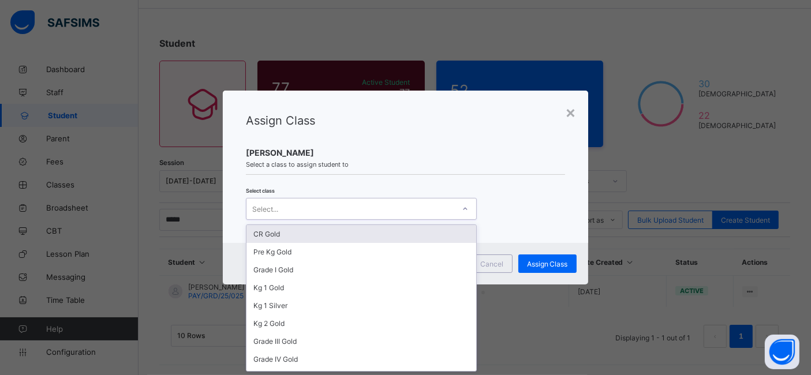
click at [383, 208] on div "Select..." at bounding box center [350, 209] width 208 height 16
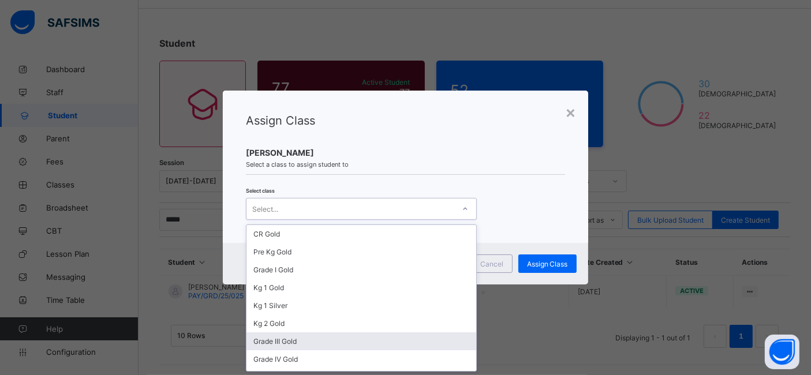
click at [352, 339] on div "Grade III Gold" at bounding box center [361, 341] width 230 height 18
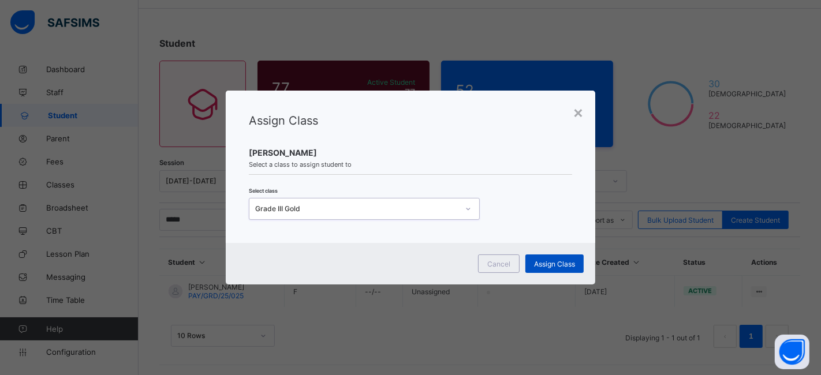
click at [547, 263] on span "Assign Class" at bounding box center [554, 264] width 41 height 9
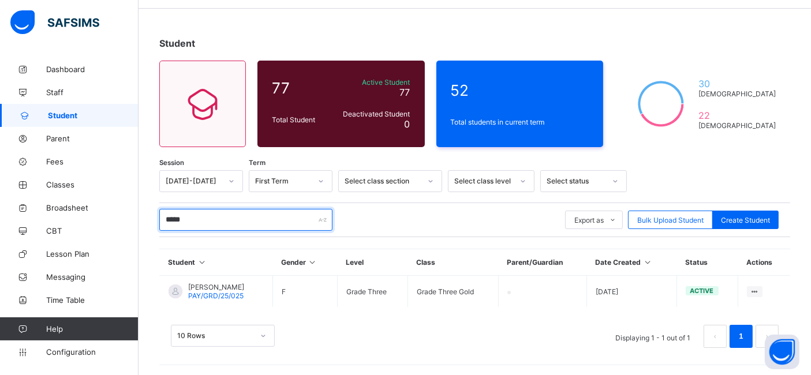
click at [260, 222] on input "*****" at bounding box center [245, 220] width 173 height 22
type input "*"
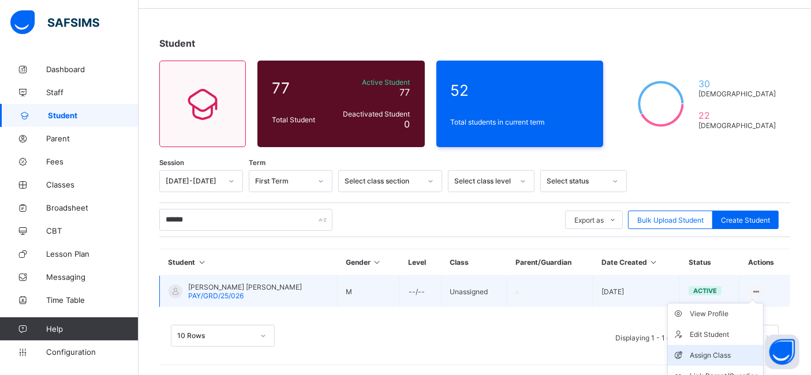
click at [728, 351] on div "Assign Class" at bounding box center [724, 356] width 69 height 12
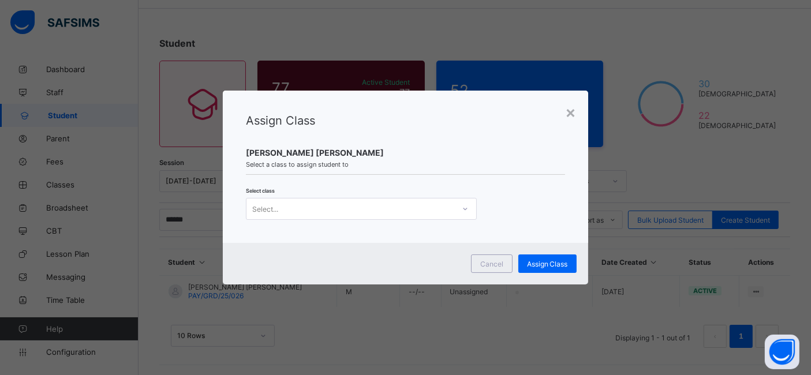
click at [384, 210] on div "Select..." at bounding box center [350, 209] width 208 height 16
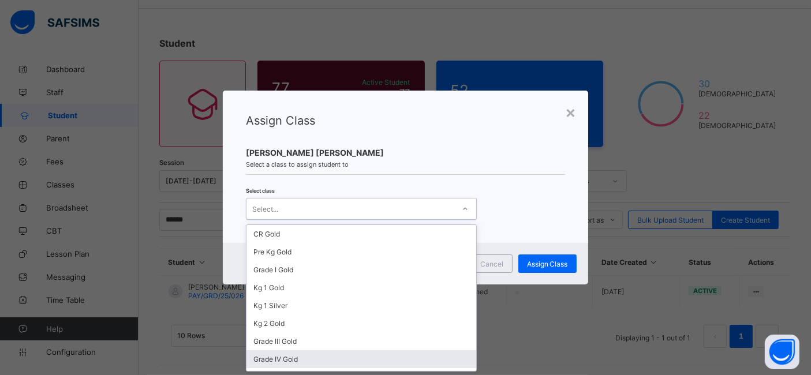
click at [404, 355] on div "Grade IV Gold" at bounding box center [361, 359] width 230 height 18
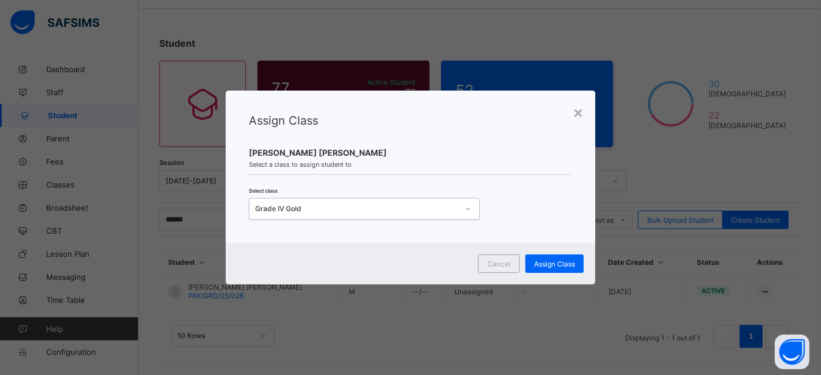
click at [402, 197] on div "Select class option Grade IV Gold, selected. 0 results available. Select is foc…" at bounding box center [410, 202] width 323 height 33
click at [404, 212] on div "Grade IV Gold" at bounding box center [356, 209] width 203 height 9
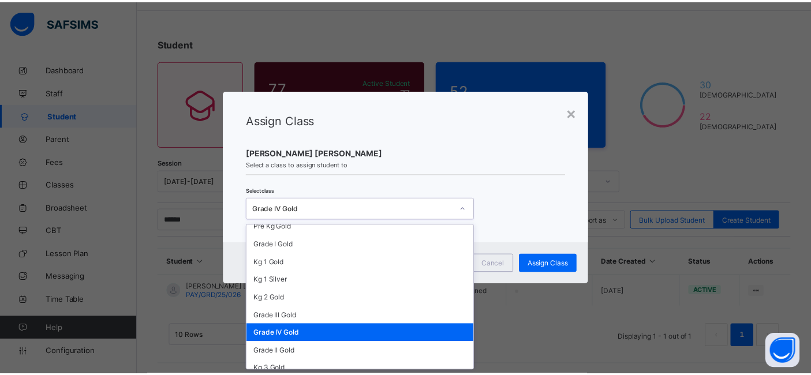
scroll to position [49, 0]
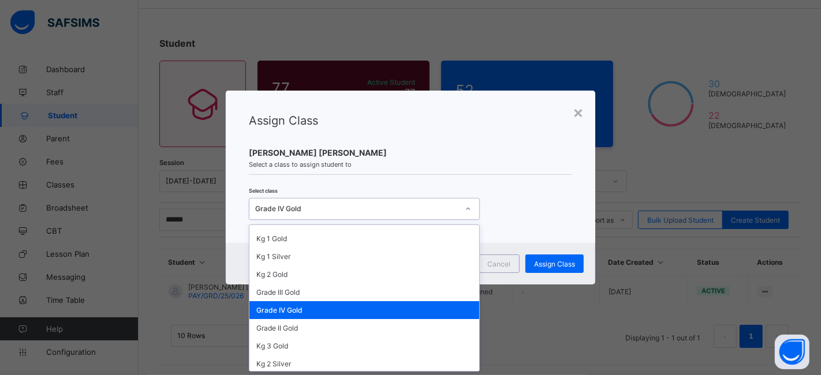
click at [308, 308] on div "Grade IV Gold" at bounding box center [364, 310] width 230 height 18
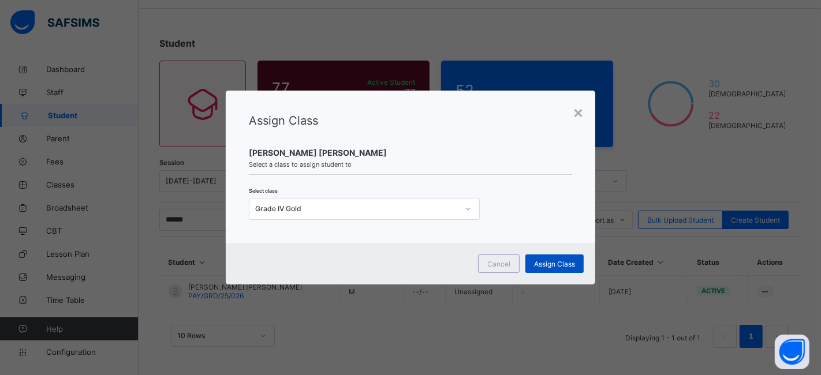
click at [551, 264] on span "Assign Class" at bounding box center [554, 264] width 41 height 9
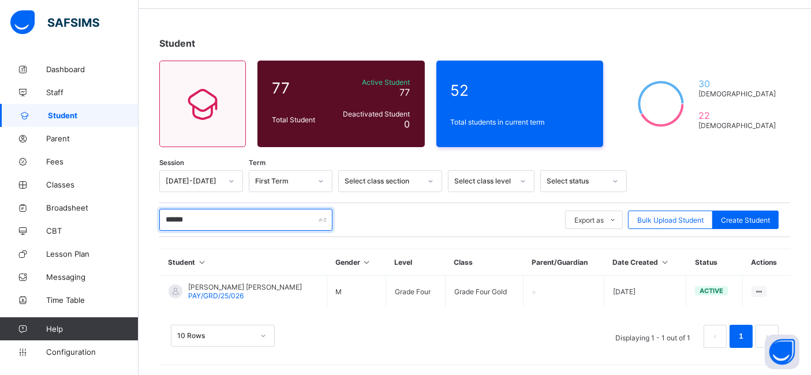
click at [225, 224] on input "******" at bounding box center [245, 220] width 173 height 22
type input "*"
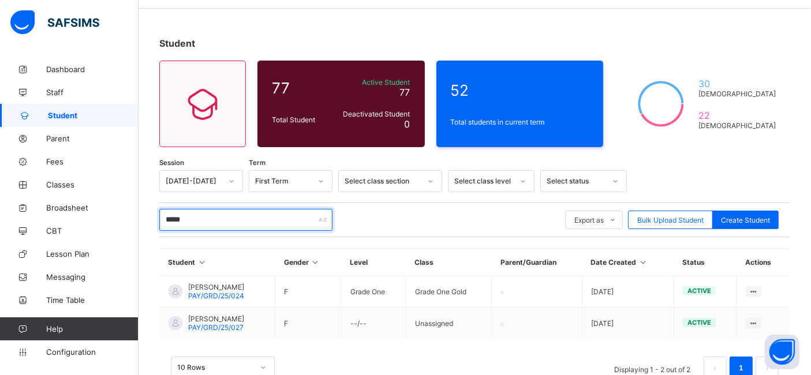
scroll to position [69, 0]
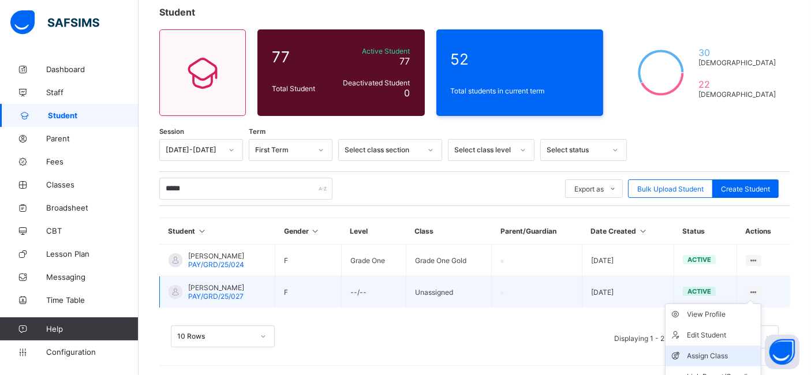
click at [735, 351] on div "Assign Class" at bounding box center [721, 356] width 69 height 12
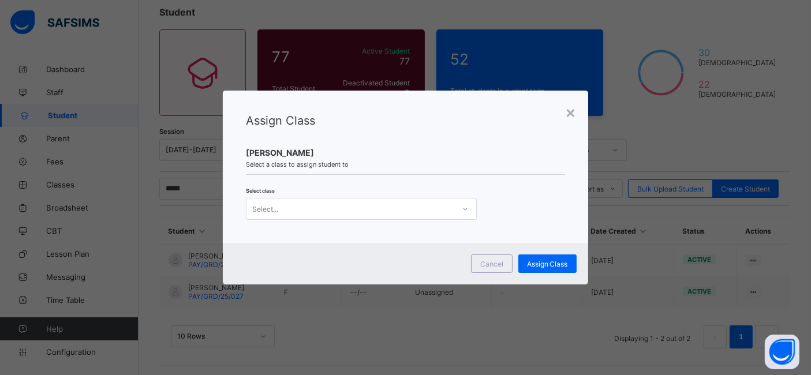
click at [364, 205] on div "Select..." at bounding box center [350, 209] width 208 height 16
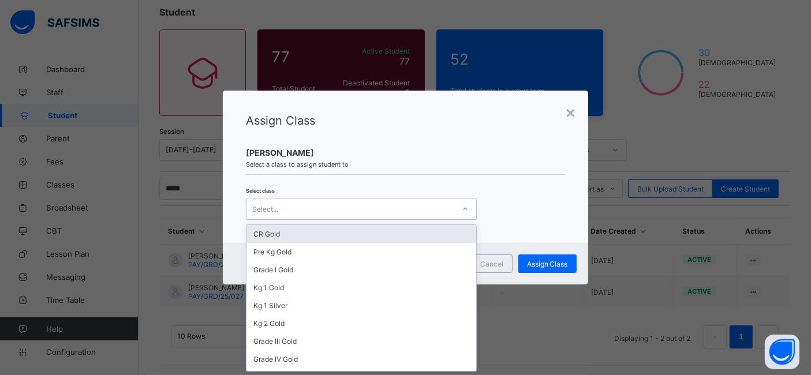
scroll to position [0, 0]
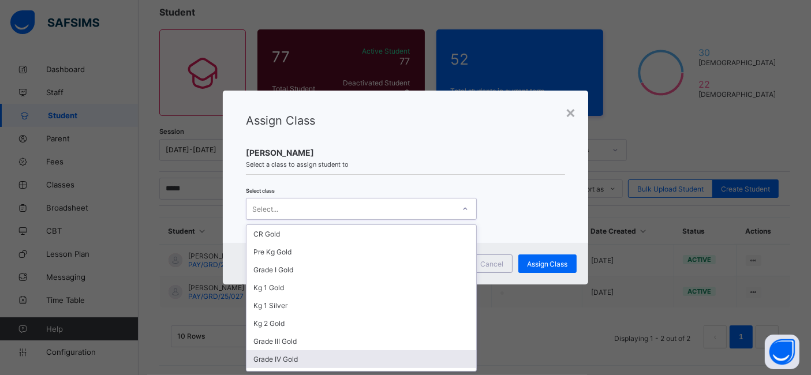
click at [355, 358] on div "Grade IV Gold" at bounding box center [361, 359] width 230 height 18
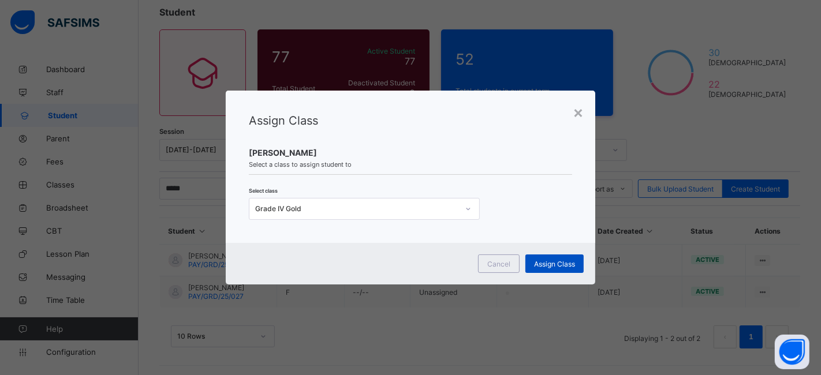
click at [542, 263] on span "Assign Class" at bounding box center [554, 264] width 41 height 9
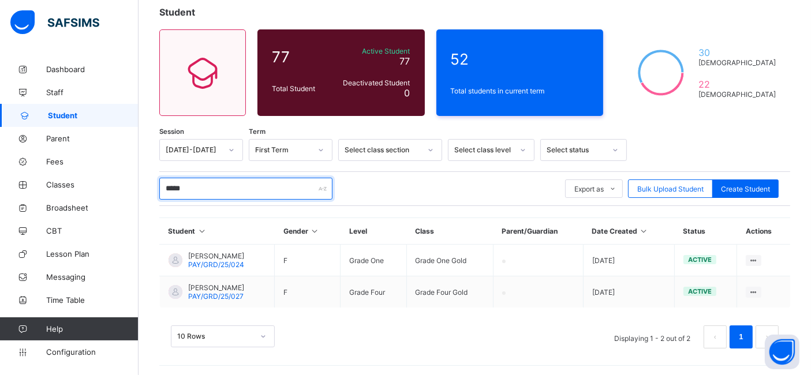
click at [232, 189] on input "*****" at bounding box center [245, 189] width 173 height 22
type input "*"
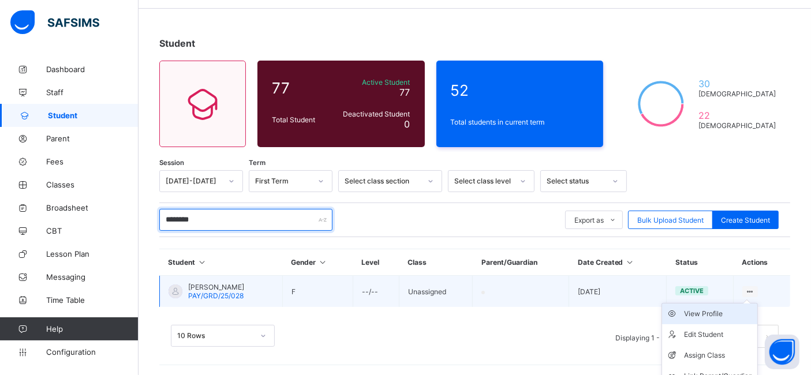
scroll to position [68, 0]
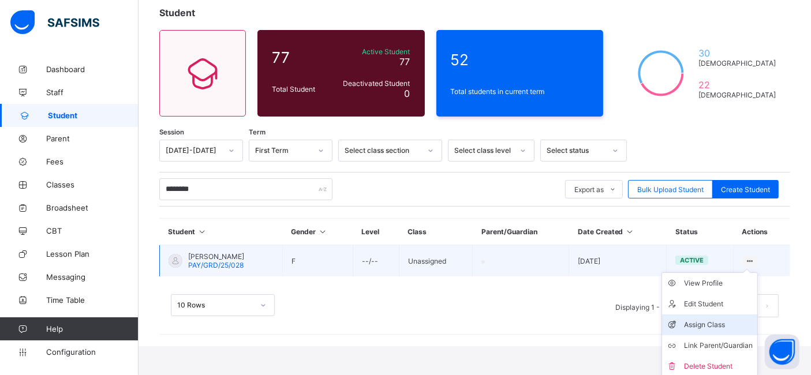
click at [732, 319] on div "Assign Class" at bounding box center [718, 325] width 69 height 12
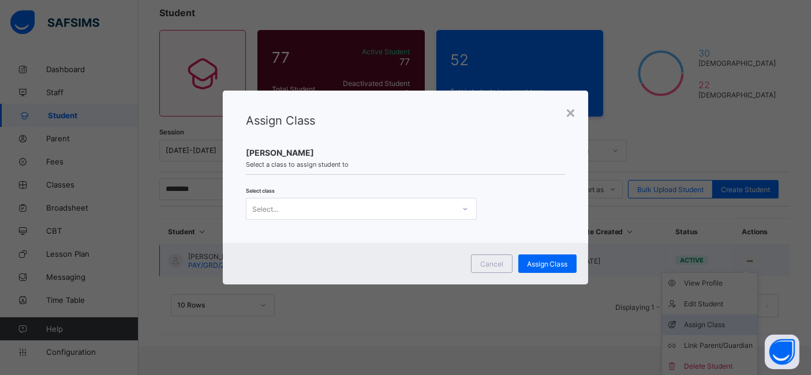
scroll to position [38, 0]
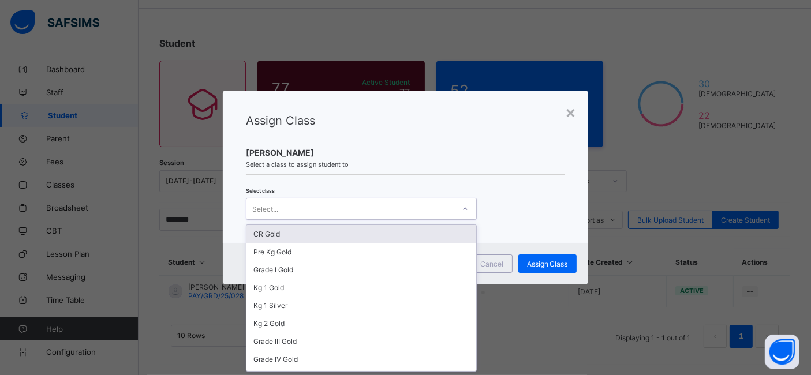
click at [346, 213] on div "Select..." at bounding box center [350, 209] width 208 height 16
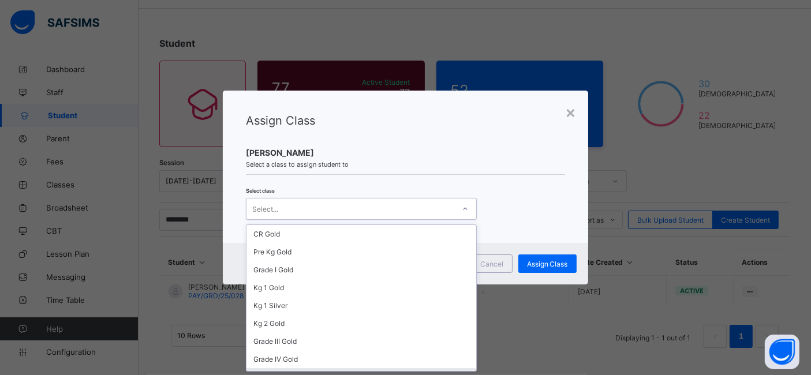
scroll to position [49, 0]
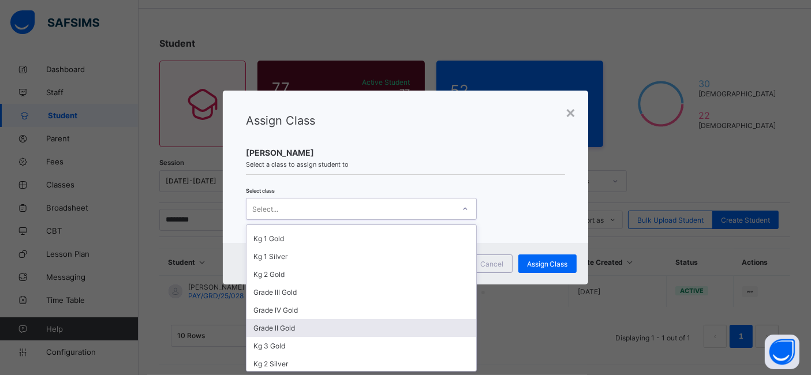
click at [312, 321] on div "Grade II Gold" at bounding box center [361, 328] width 230 height 18
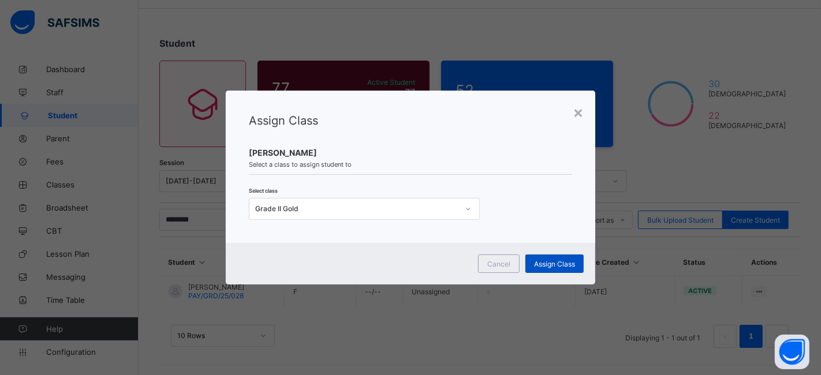
click at [553, 260] on span "Assign Class" at bounding box center [554, 264] width 41 height 9
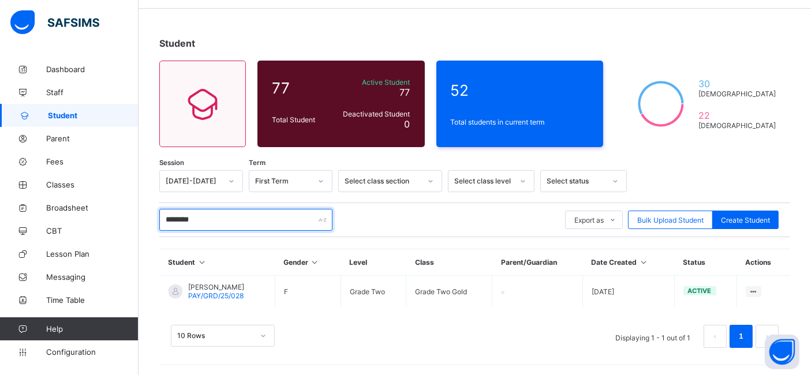
click at [241, 215] on input "********" at bounding box center [245, 220] width 173 height 22
type input "*"
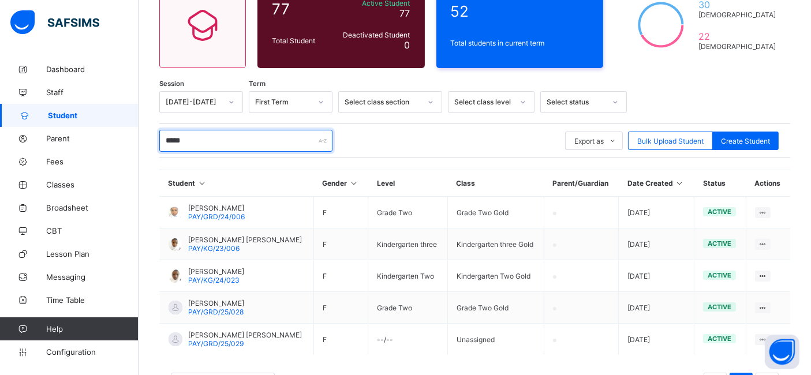
scroll to position [158, 0]
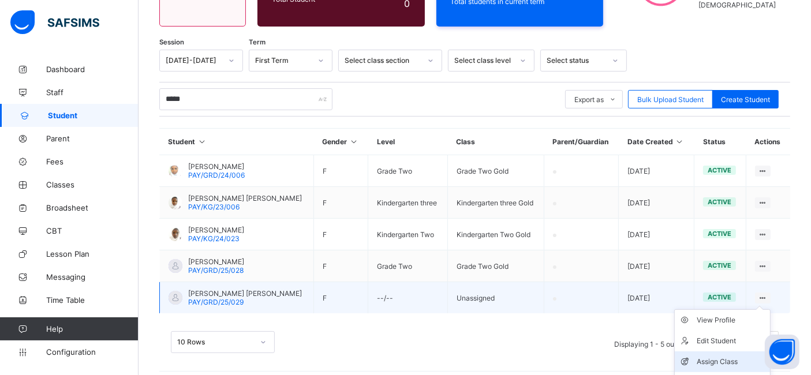
click at [745, 358] on div "Assign Class" at bounding box center [731, 362] width 69 height 12
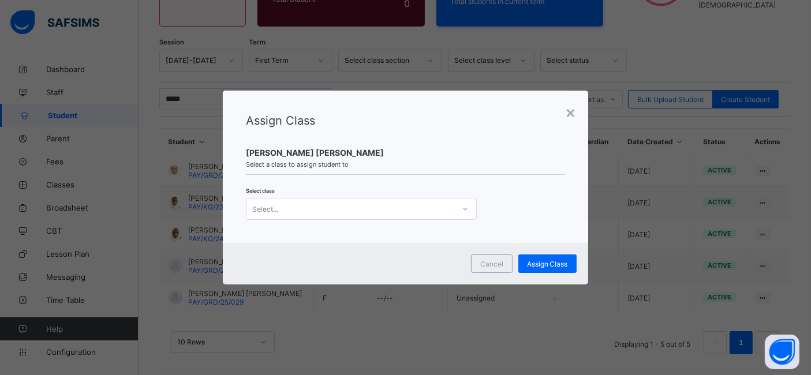
scroll to position [0, 0]
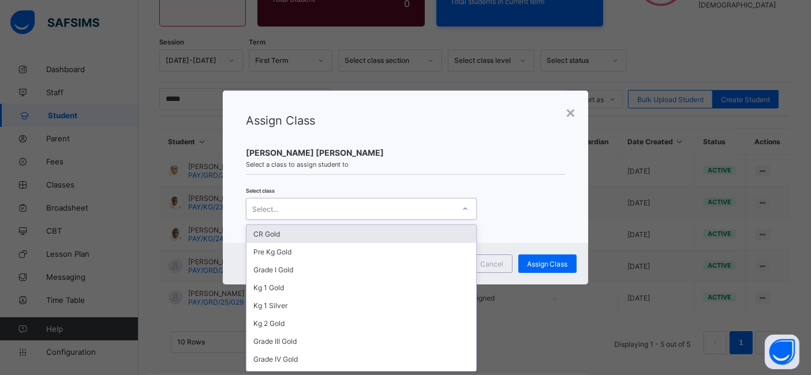
click at [403, 202] on div "Select..." at bounding box center [350, 209] width 208 height 16
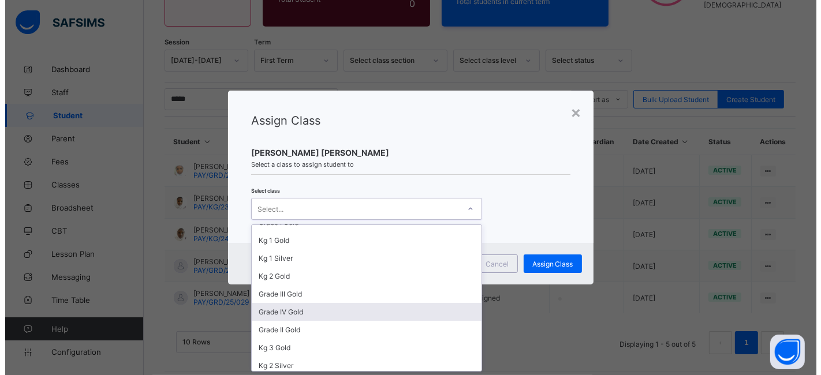
scroll to position [49, 0]
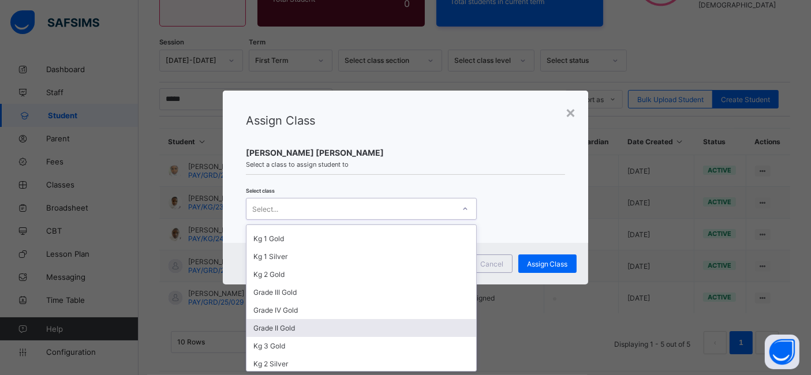
click at [333, 327] on div "Grade II Gold" at bounding box center [361, 328] width 230 height 18
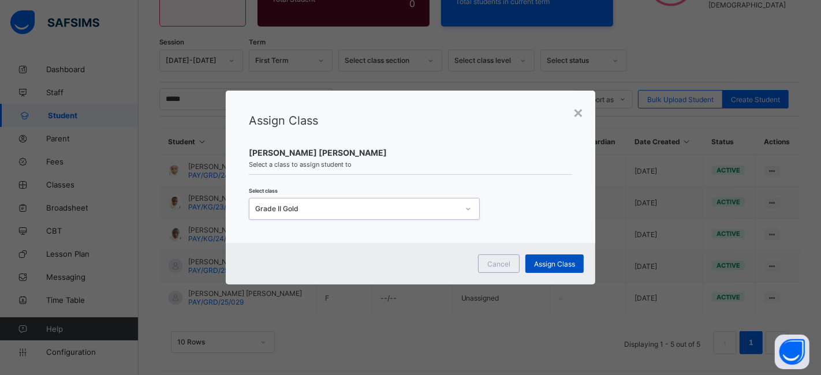
click at [549, 261] on span "Assign Class" at bounding box center [554, 264] width 41 height 9
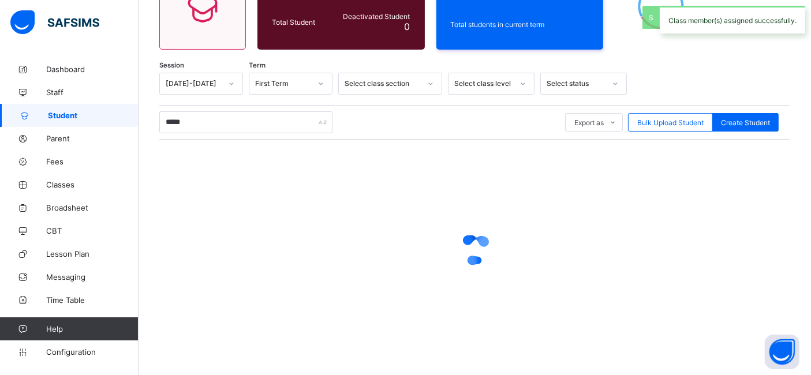
scroll to position [158, 0]
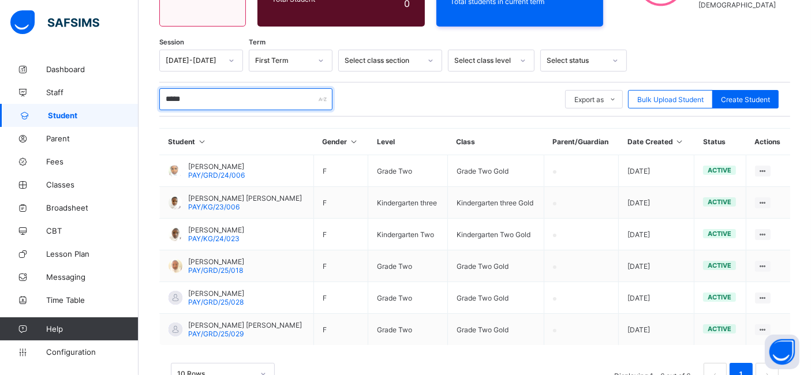
click at [212, 103] on input "*****" at bounding box center [245, 99] width 173 height 22
type input "*"
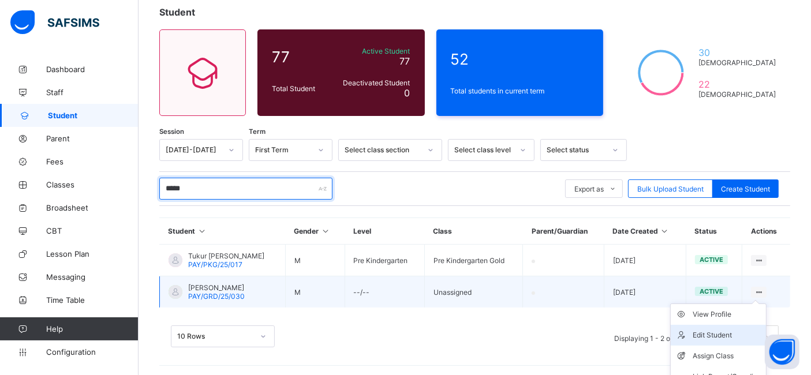
scroll to position [99, 0]
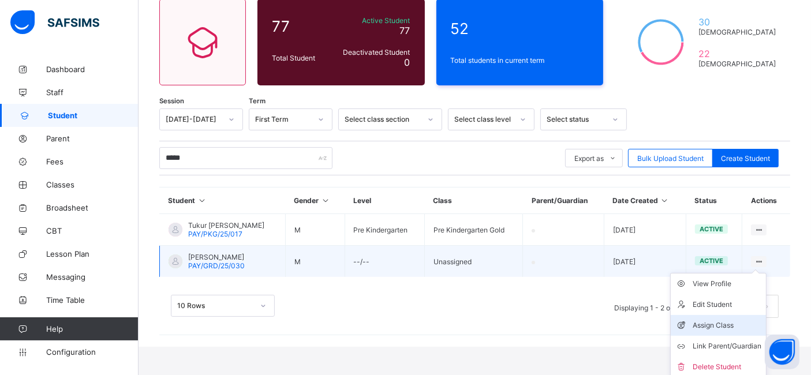
click at [737, 321] on div "Assign Class" at bounding box center [727, 326] width 69 height 12
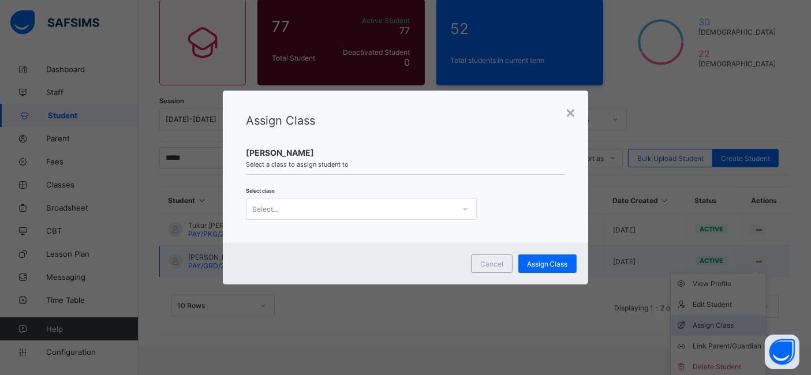
scroll to position [69, 0]
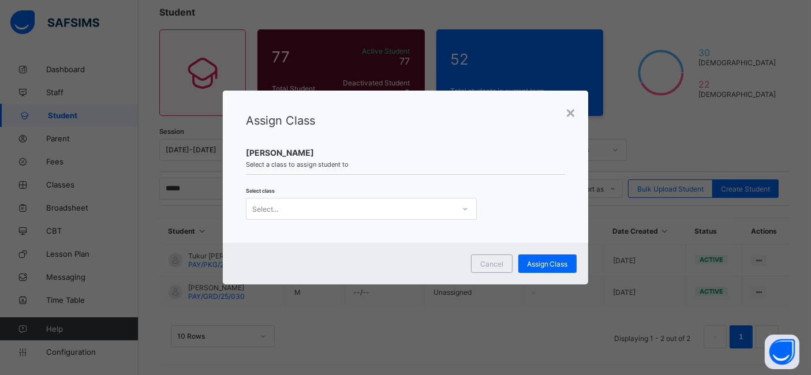
click at [377, 214] on div "Select..." at bounding box center [350, 209] width 208 height 16
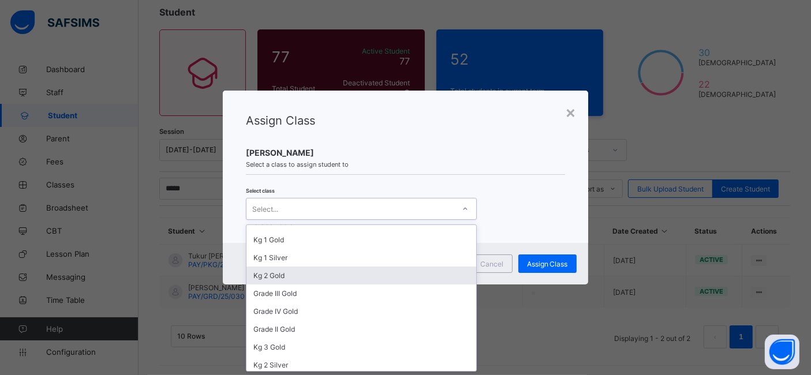
scroll to position [49, 0]
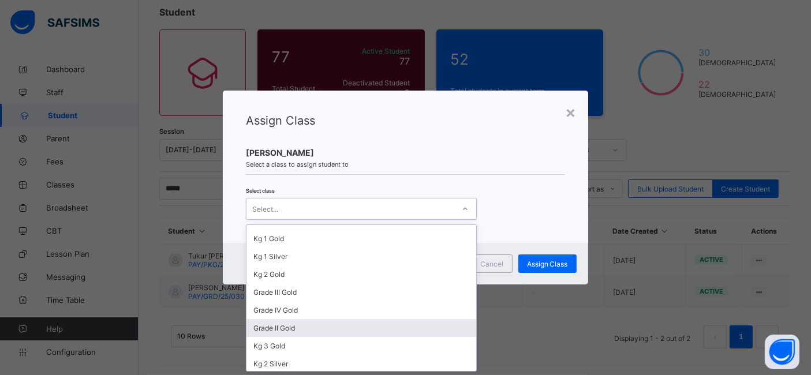
click at [376, 327] on div "Grade II Gold" at bounding box center [361, 328] width 230 height 18
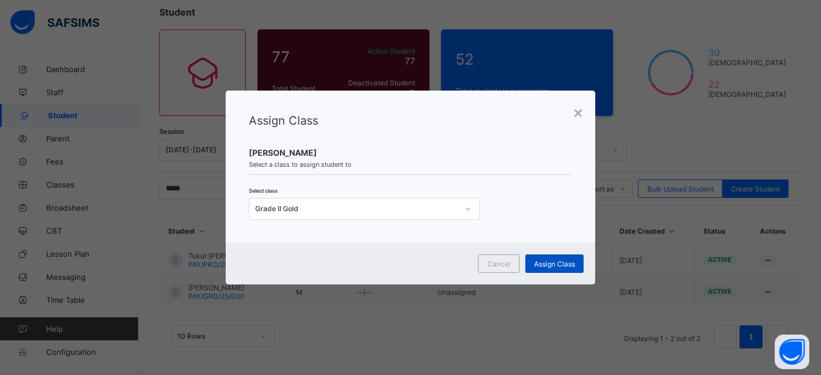
click at [552, 268] on div "Assign Class" at bounding box center [554, 264] width 58 height 18
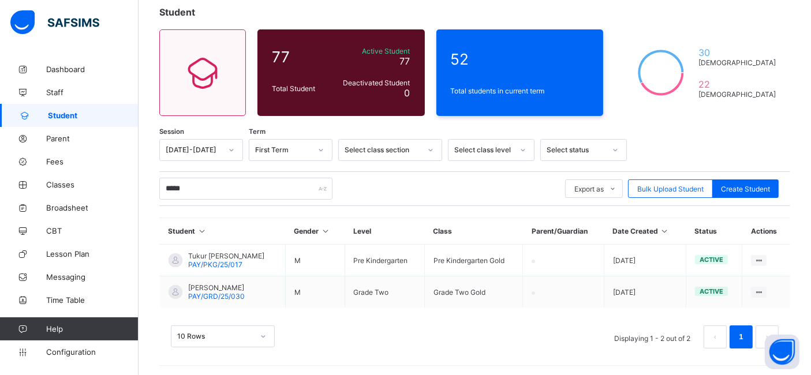
click at [70, 115] on span "Student" at bounding box center [93, 115] width 91 height 9
click at [61, 111] on span "Student" at bounding box center [93, 115] width 91 height 9
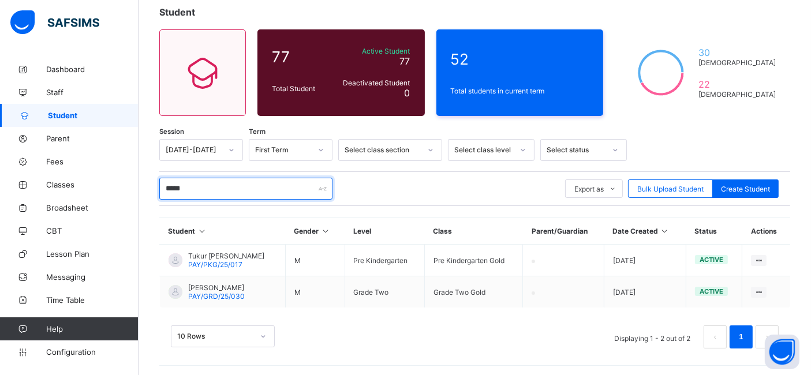
click at [203, 192] on input "*****" at bounding box center [245, 189] width 173 height 22
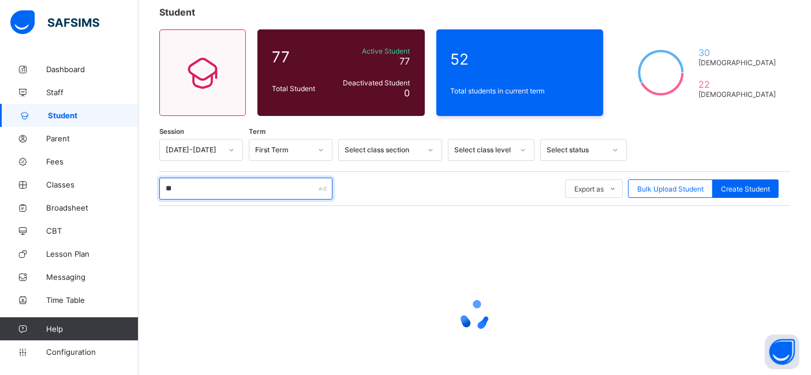
type input "*"
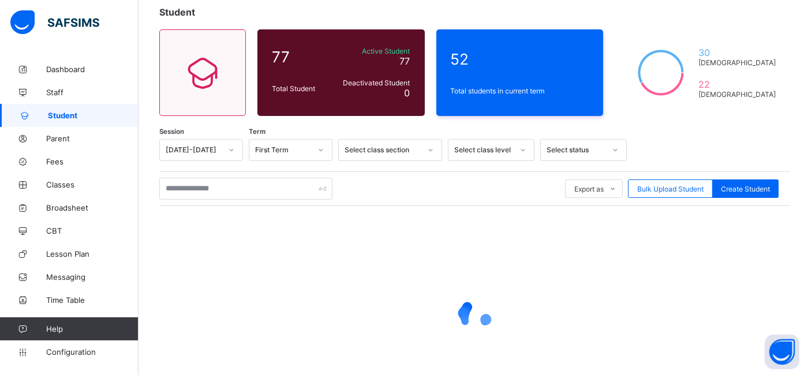
click at [370, 175] on div "Export as Pdf Report Excel Report Excel Report (LMS) Bulk Upload Student Create…" at bounding box center [474, 188] width 631 height 35
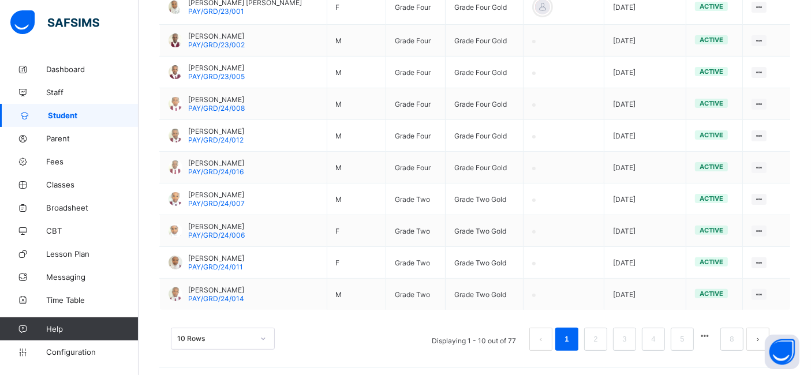
scroll to position [353, 0]
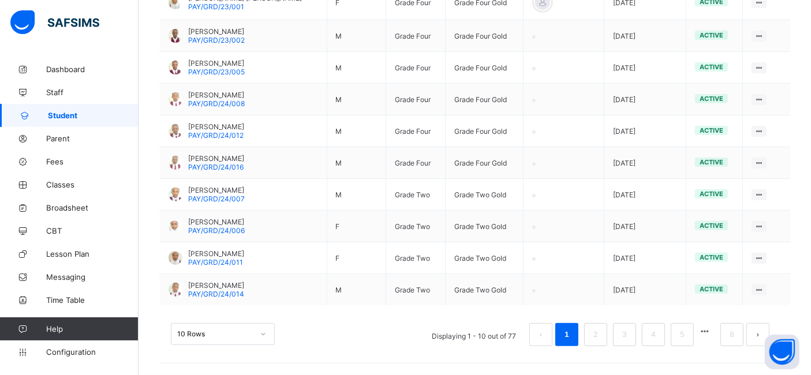
click at [236, 330] on div "10 Rows" at bounding box center [223, 334] width 104 height 22
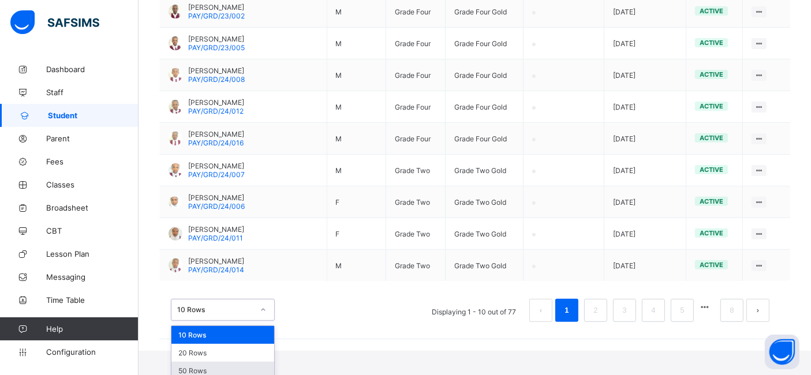
click at [234, 362] on div "50 Rows" at bounding box center [222, 371] width 103 height 18
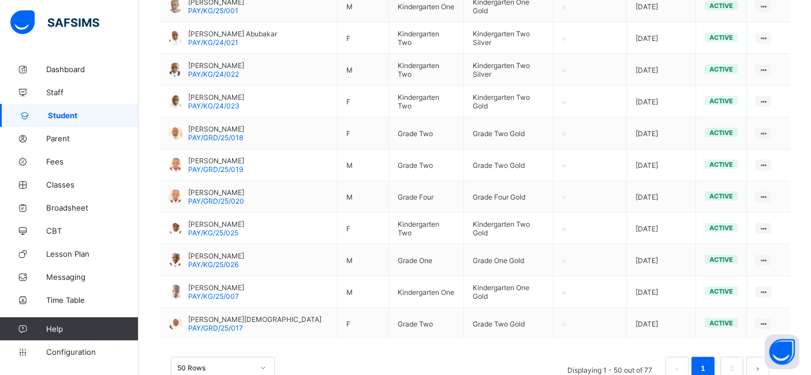
scroll to position [1585, 0]
click at [737, 361] on link "2" at bounding box center [731, 368] width 11 height 15
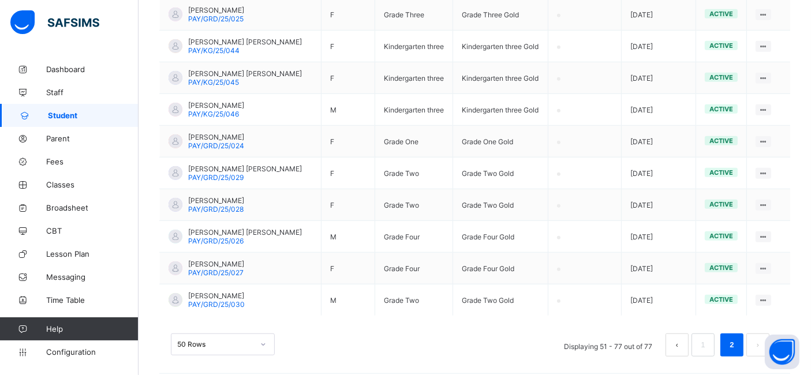
scroll to position [855, 0]
click at [59, 182] on span "Classes" at bounding box center [92, 184] width 92 height 9
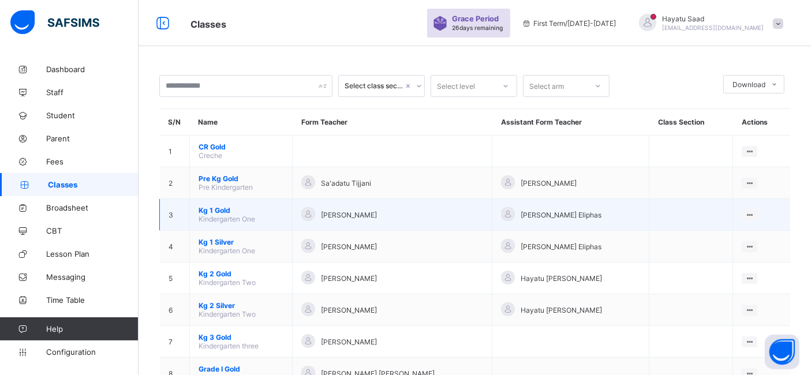
click at [212, 209] on span "Kg 1 Gold" at bounding box center [241, 210] width 85 height 9
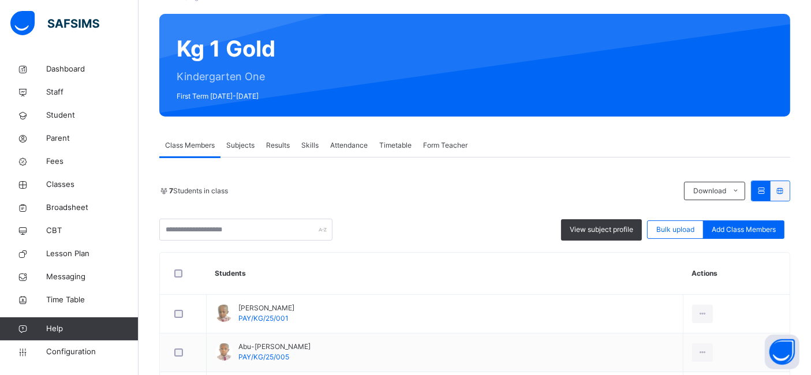
scroll to position [56, 0]
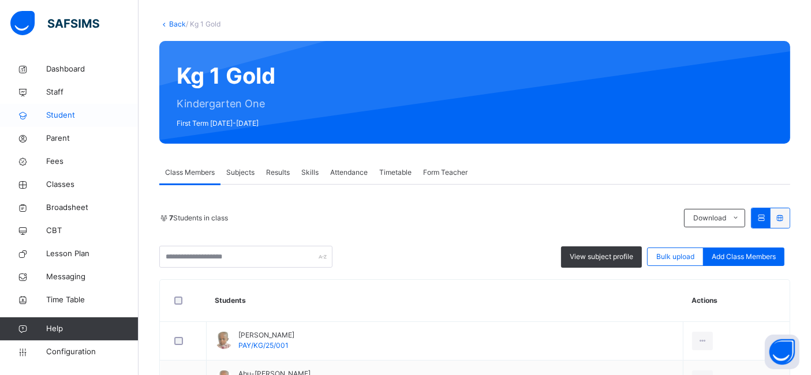
click at [54, 117] on span "Student" at bounding box center [92, 116] width 92 height 12
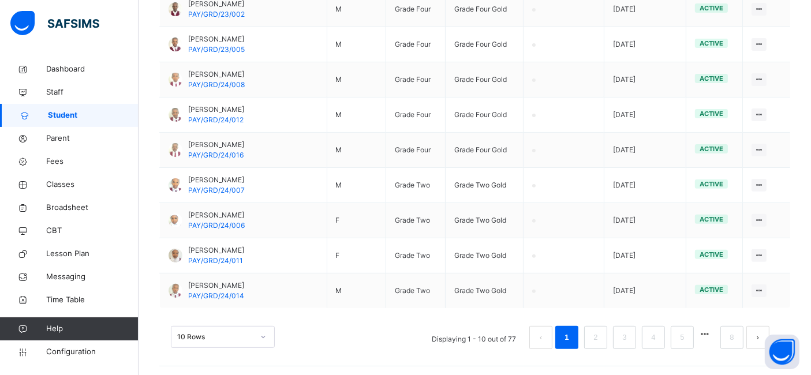
scroll to position [396, 0]
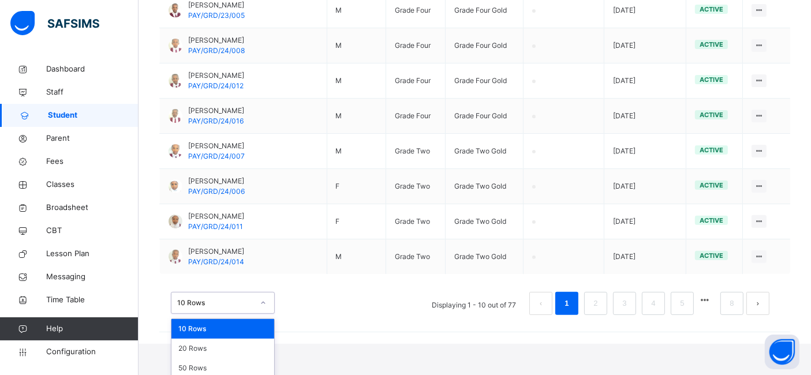
click at [211, 314] on div "option 10 Rows focused, 1 of 3. 3 results available. Use Up and Down to choose …" at bounding box center [223, 303] width 104 height 22
click at [209, 361] on div "50 Rows" at bounding box center [222, 368] width 103 height 20
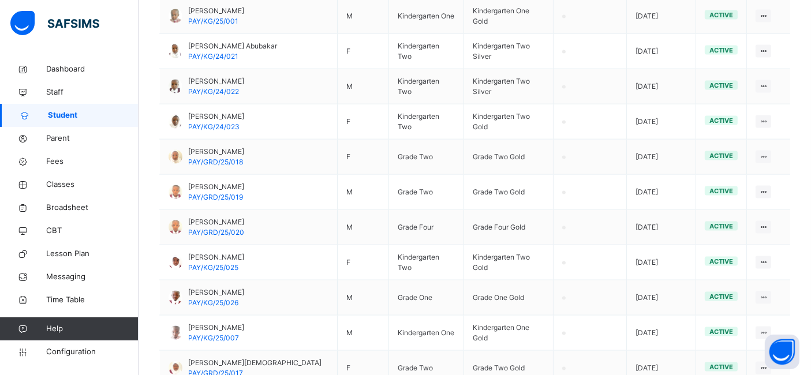
scroll to position [1764, 0]
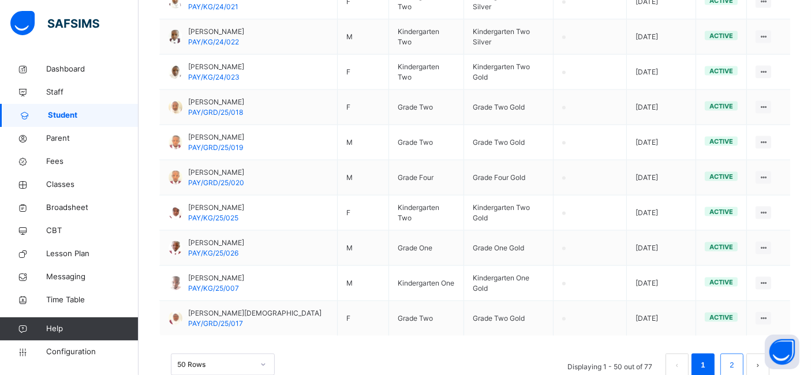
click at [737, 358] on link "2" at bounding box center [731, 365] width 11 height 15
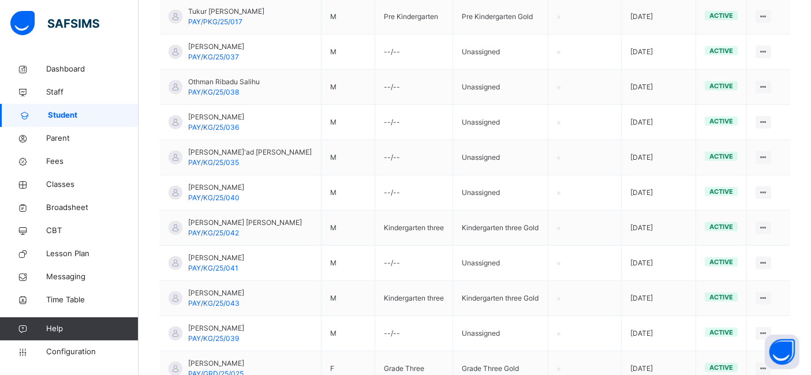
scroll to position [566, 0]
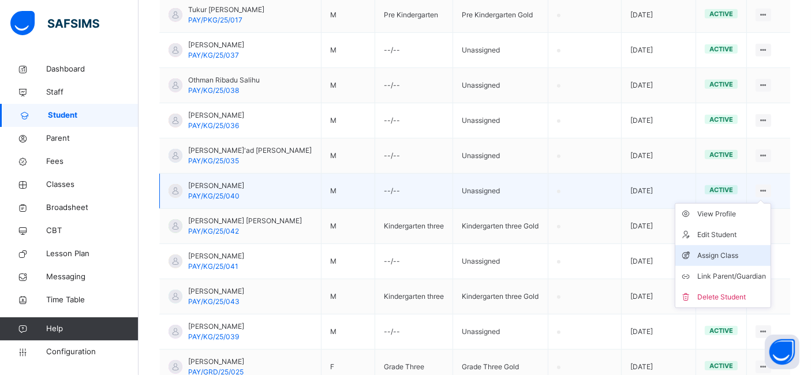
click at [739, 251] on div "Assign Class" at bounding box center [731, 256] width 69 height 12
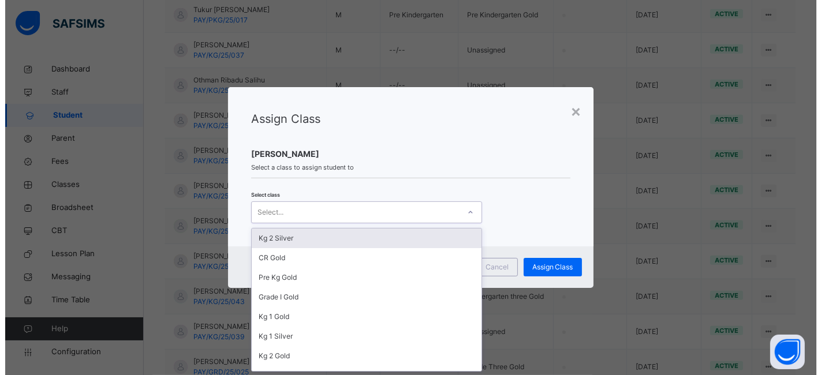
scroll to position [0, 0]
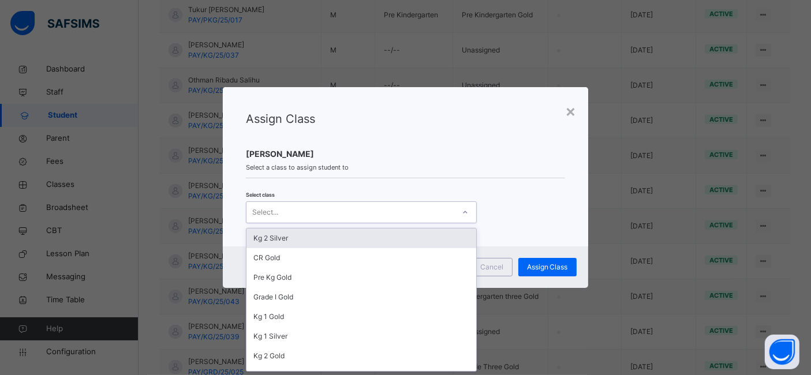
click at [413, 213] on div "Select..." at bounding box center [350, 213] width 208 height 18
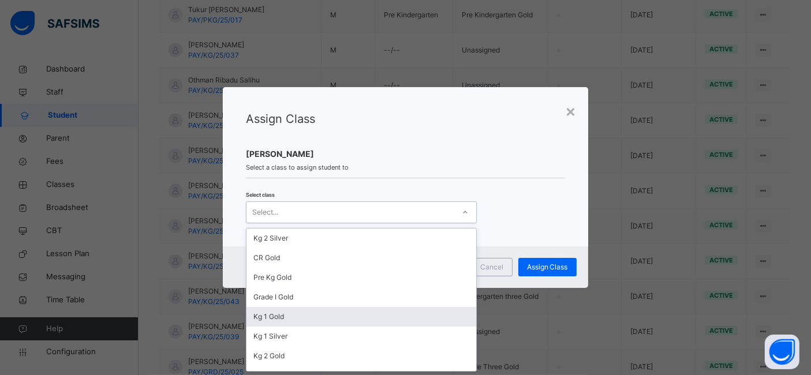
click at [340, 312] on div "Kg 1 Gold" at bounding box center [361, 317] width 230 height 20
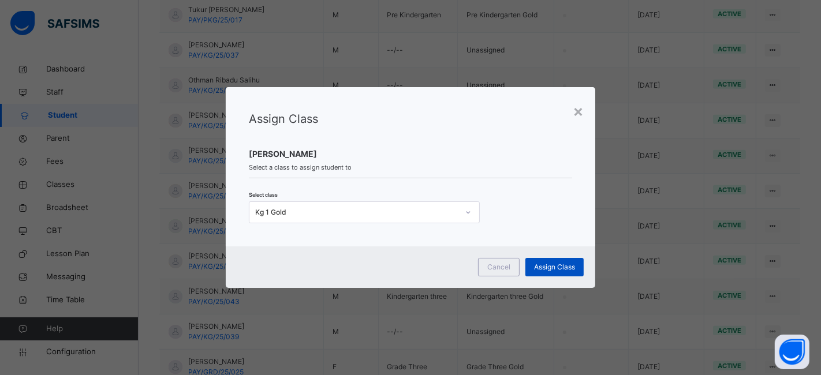
click at [549, 261] on div "Assign Class" at bounding box center [554, 267] width 58 height 18
click at [548, 261] on div "Assign Class" at bounding box center [554, 267] width 58 height 18
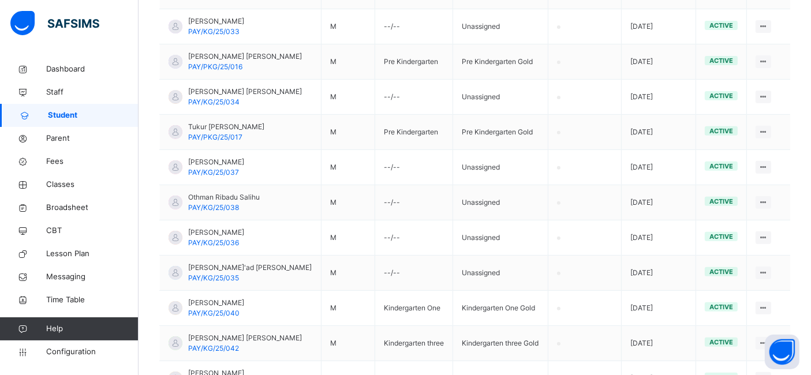
scroll to position [465, 0]
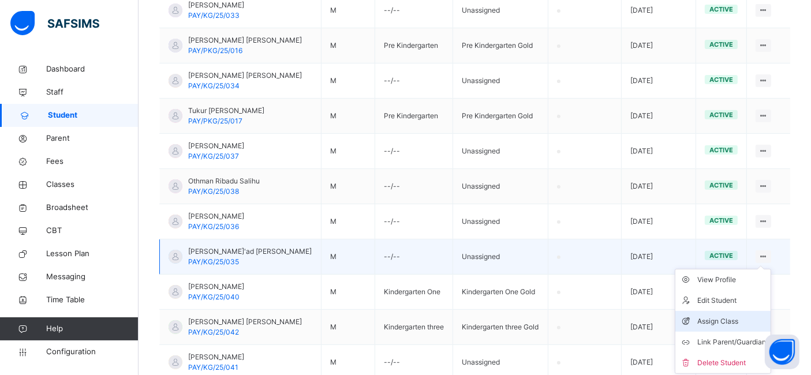
click at [743, 317] on div "Assign Class" at bounding box center [731, 322] width 69 height 12
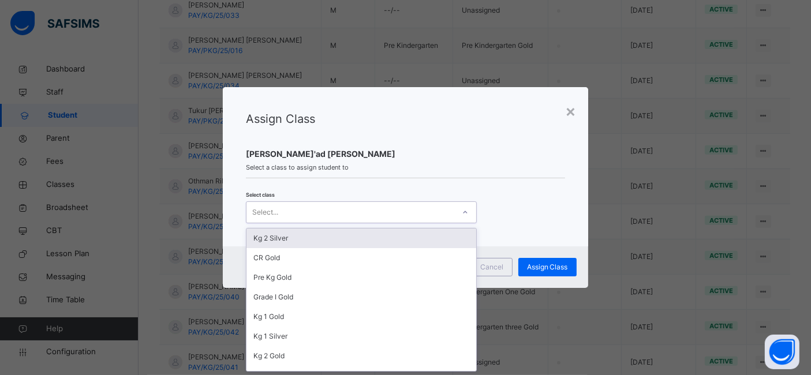
click at [422, 216] on div "Select..." at bounding box center [350, 213] width 208 height 18
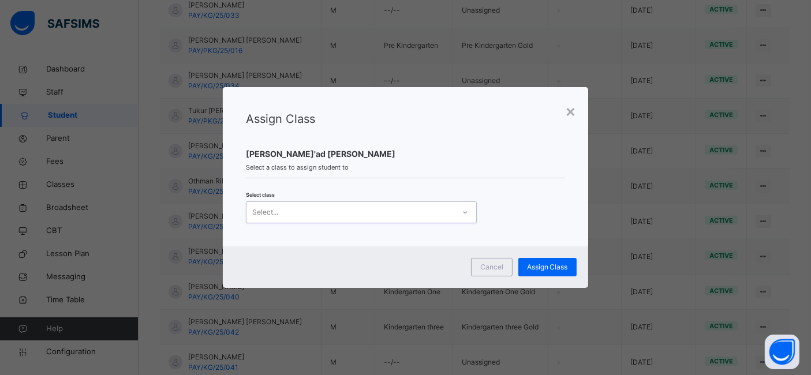
click at [422, 216] on div "Select..." at bounding box center [350, 213] width 208 height 18
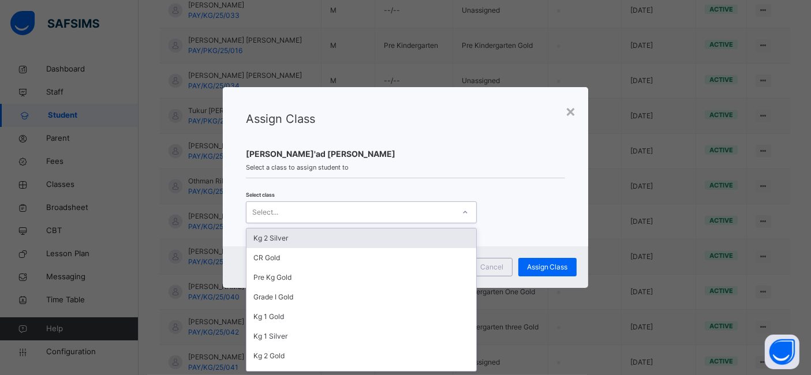
click at [422, 216] on div "Select..." at bounding box center [350, 213] width 208 height 18
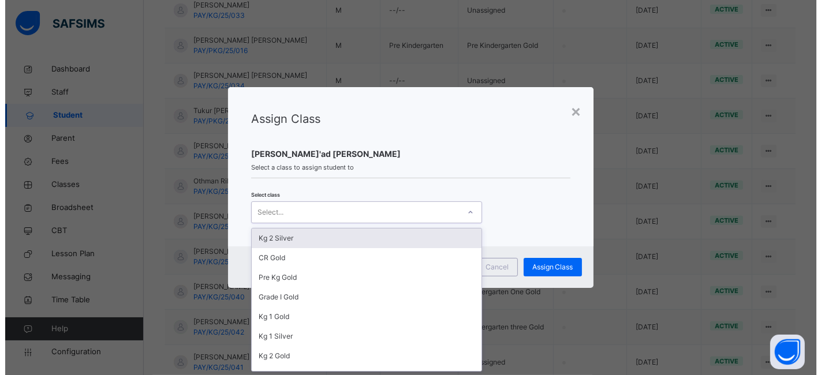
scroll to position [0, 0]
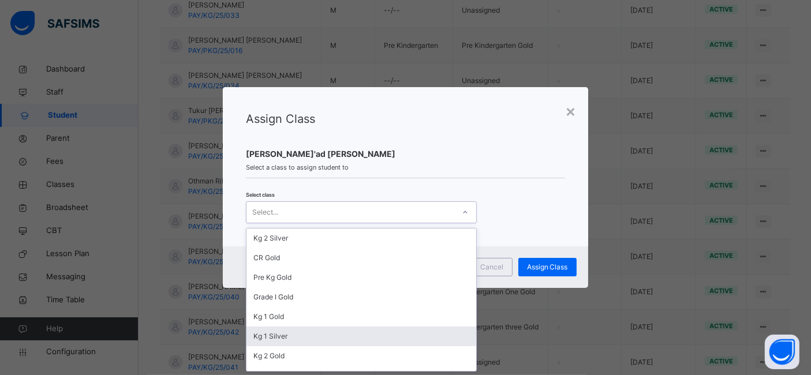
click at [388, 336] on div "Kg 1 Silver" at bounding box center [361, 337] width 230 height 20
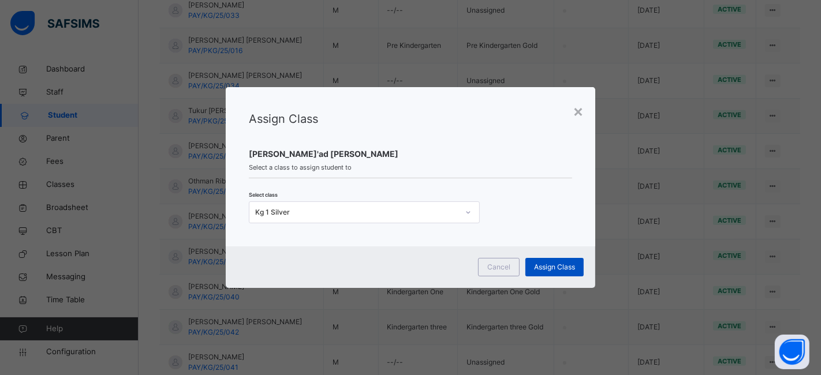
click at [547, 260] on div "Assign Class" at bounding box center [554, 267] width 58 height 18
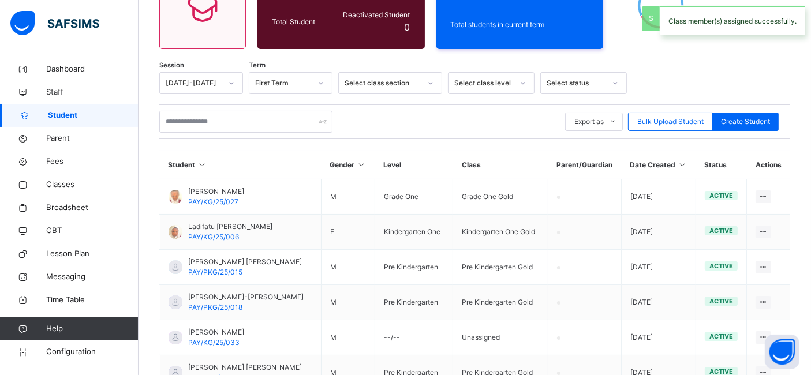
scroll to position [465, 0]
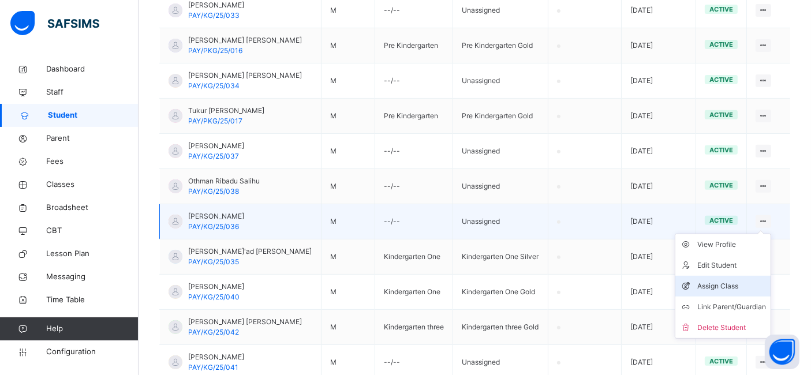
click at [750, 283] on div "Assign Class" at bounding box center [731, 286] width 69 height 12
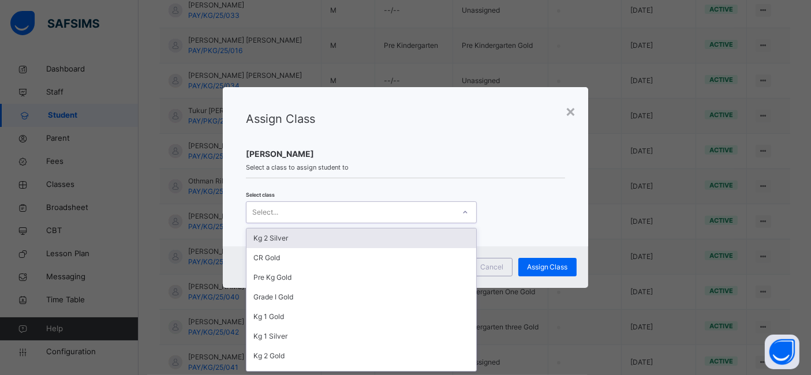
click at [406, 216] on div "Select..." at bounding box center [350, 213] width 208 height 18
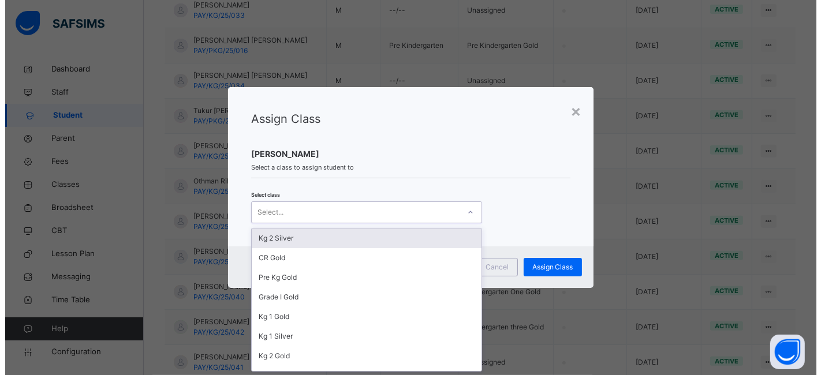
scroll to position [0, 0]
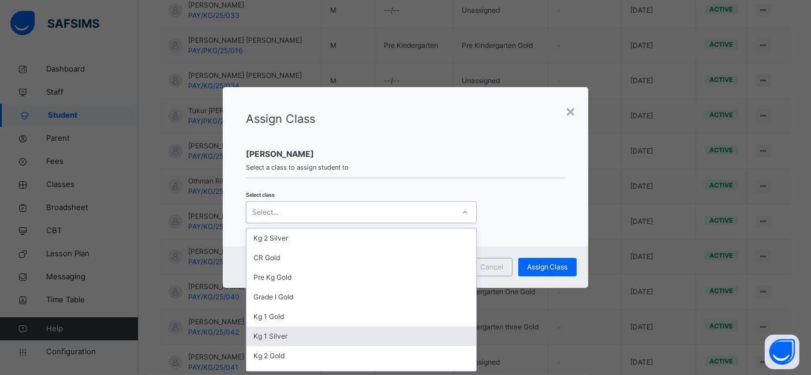
click at [383, 346] on div "Kg 2 Gold" at bounding box center [361, 356] width 230 height 20
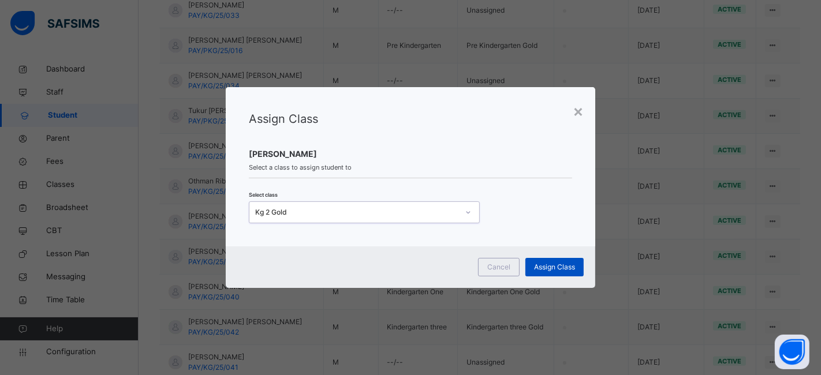
click at [557, 264] on span "Assign Class" at bounding box center [554, 267] width 41 height 10
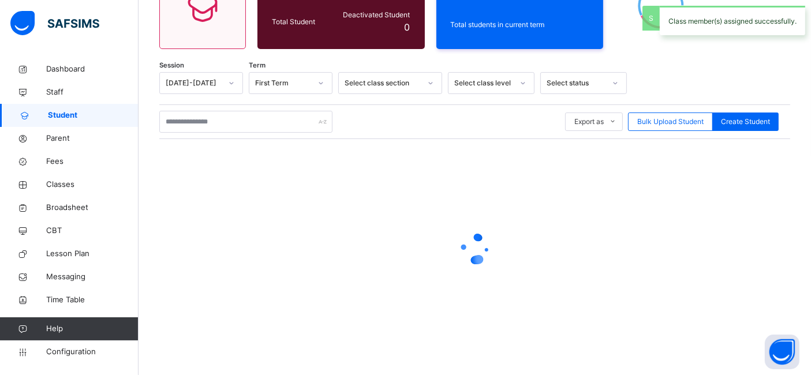
scroll to position [465, 0]
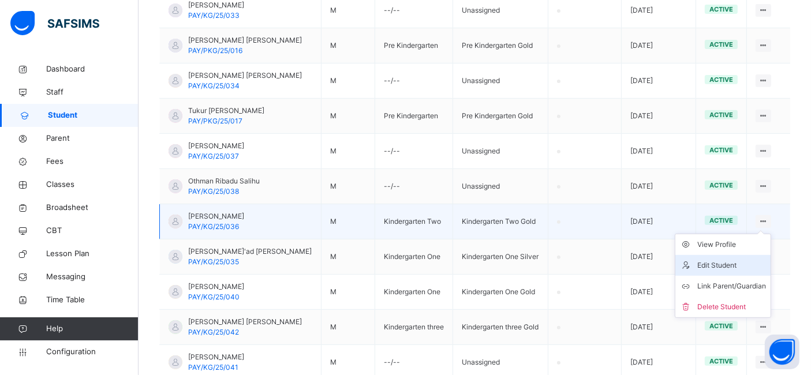
click at [735, 263] on div "Edit Student" at bounding box center [731, 266] width 69 height 12
select select "**"
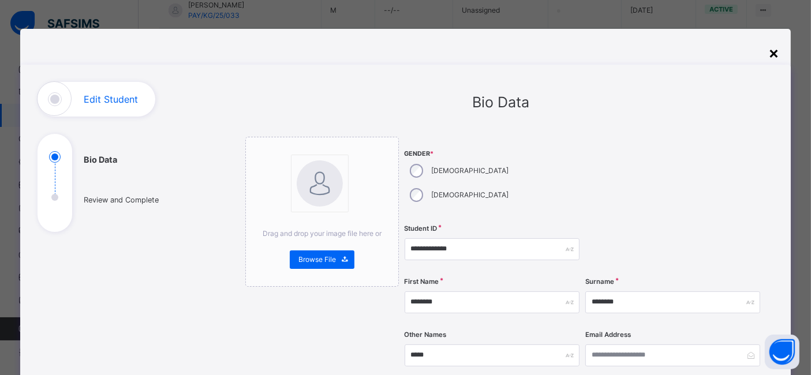
click at [773, 58] on div "×" at bounding box center [773, 52] width 11 height 24
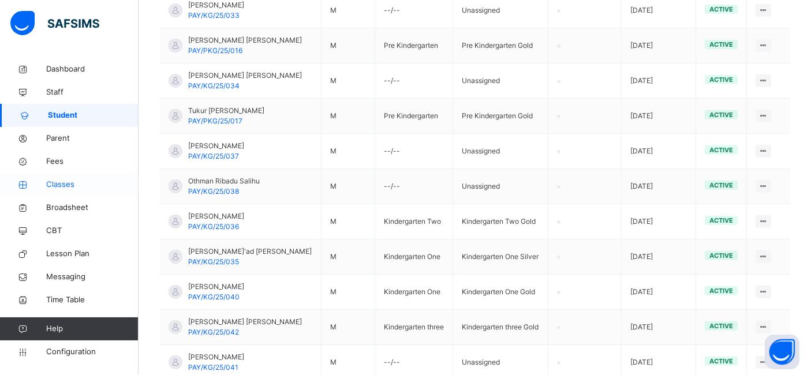
click at [61, 186] on span "Classes" at bounding box center [92, 185] width 92 height 12
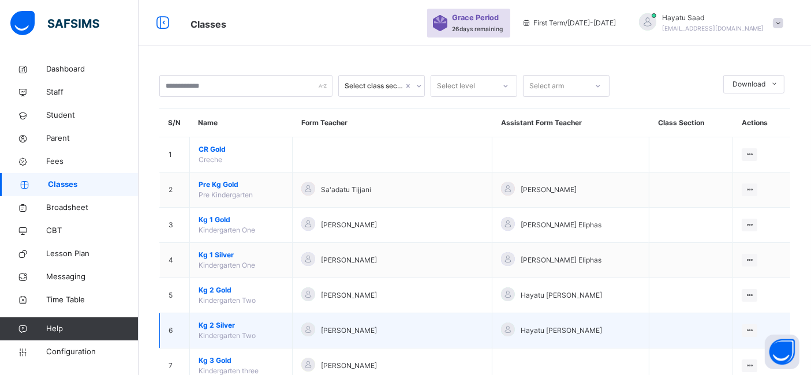
click at [206, 325] on span "Kg 2 Silver" at bounding box center [241, 325] width 85 height 10
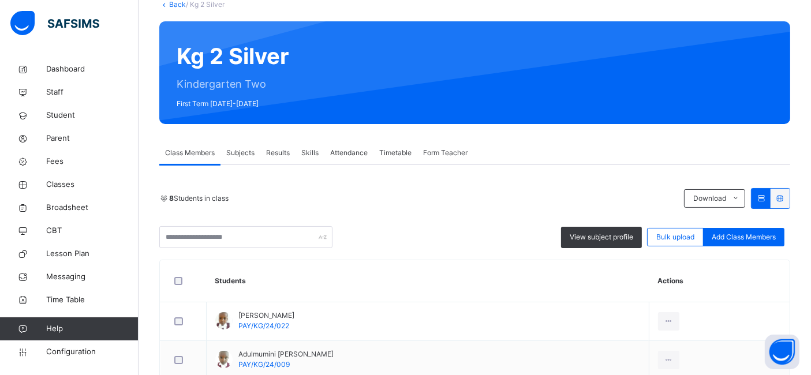
scroll to position [68, 0]
